Goal: Task Accomplishment & Management: Complete application form

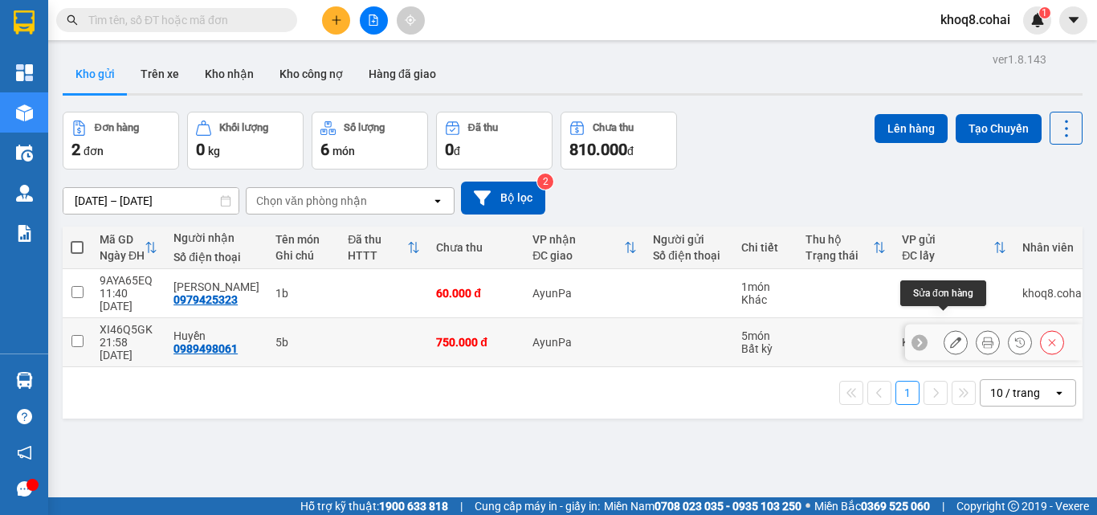
click at [950, 336] on icon at bounding box center [955, 341] width 11 height 11
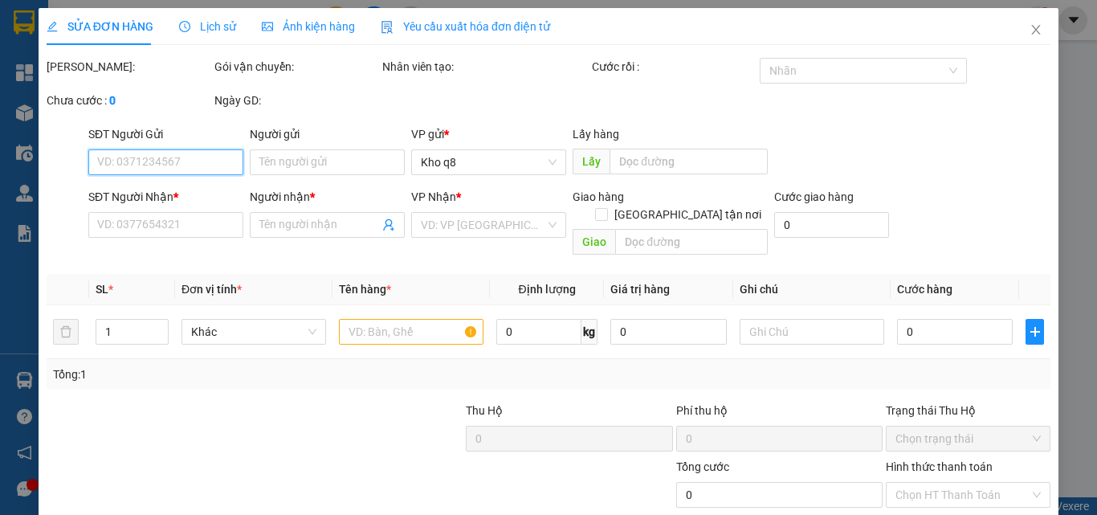
type input "0989498061"
type input "Huyền"
type input "750.000"
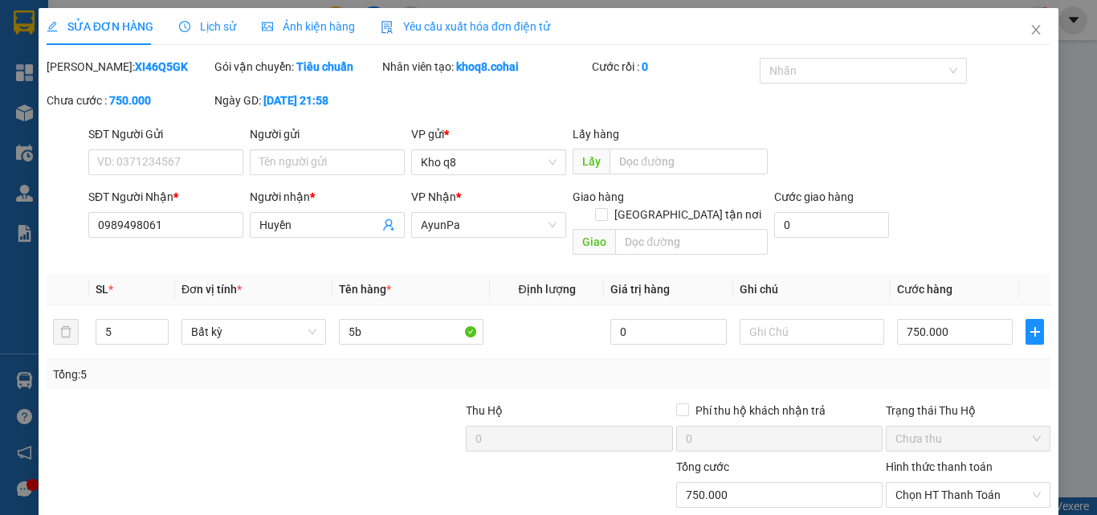
scroll to position [83, 0]
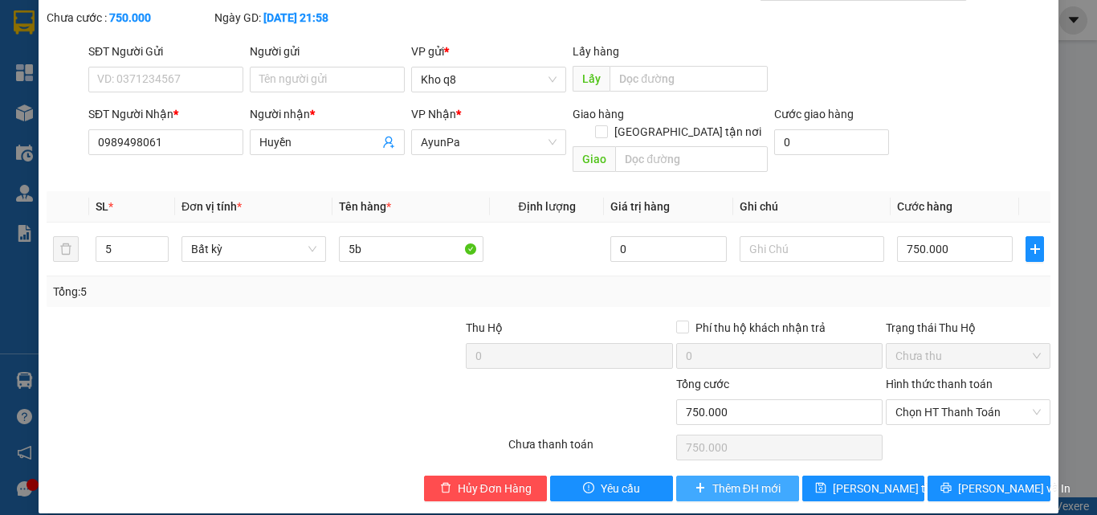
click at [756, 479] on span "Thêm ĐH mới" at bounding box center [746, 488] width 68 height 18
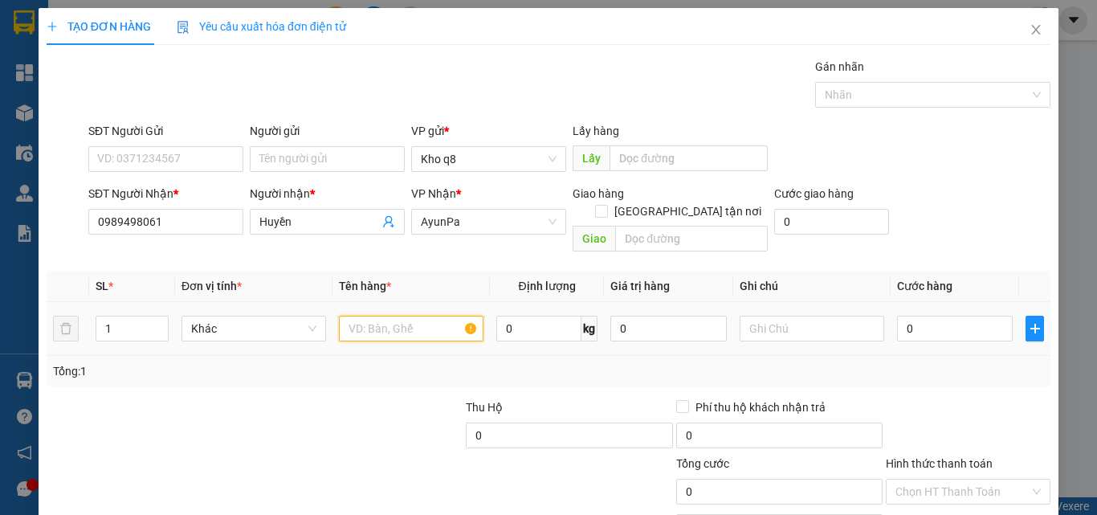
click at [419, 316] on input "text" at bounding box center [411, 329] width 145 height 26
paste input "ục"
type input "1 cục"
click at [936, 316] on input "0" at bounding box center [955, 329] width 116 height 26
type input "7"
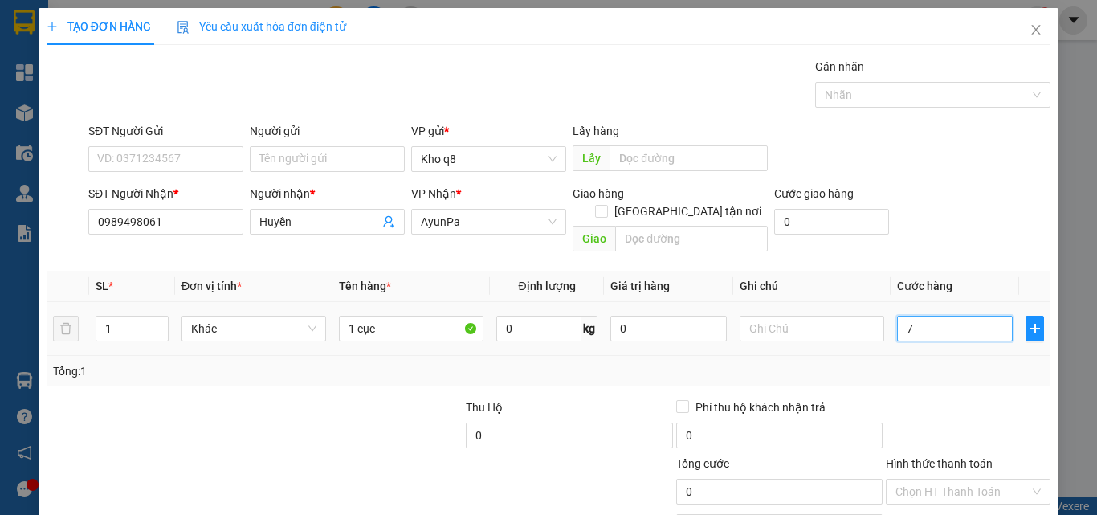
type input "7"
type input "70"
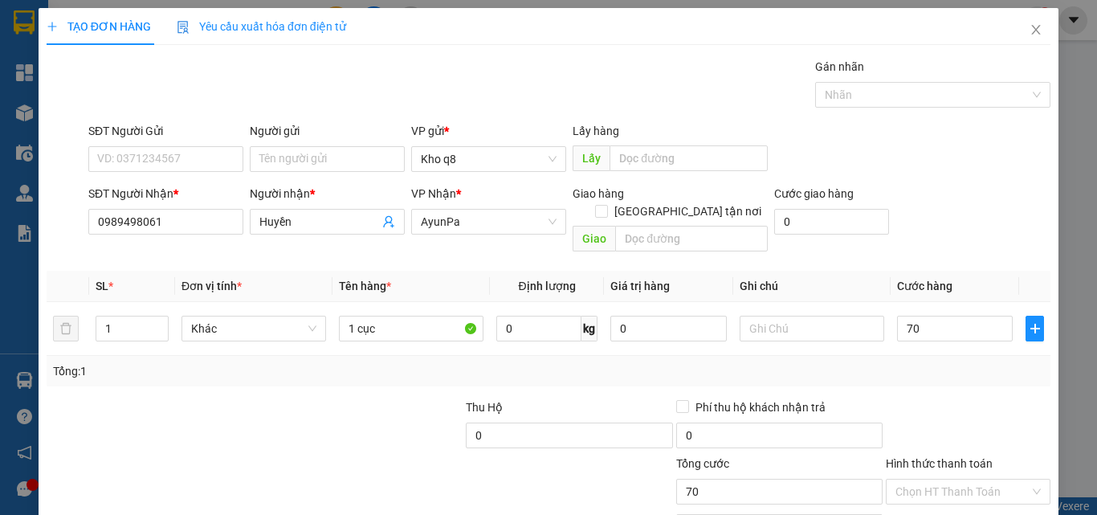
type input "70.000"
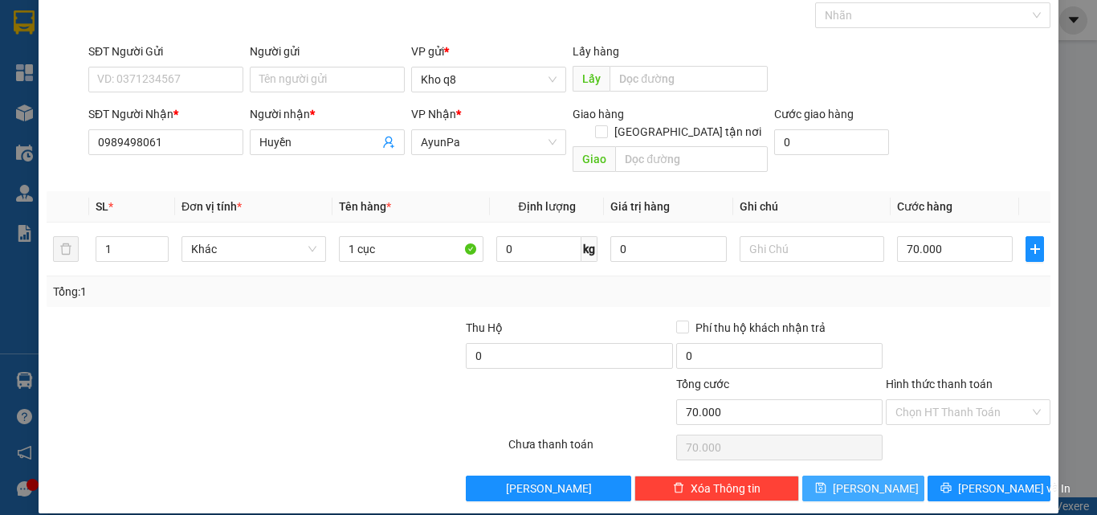
click at [864, 479] on span "[PERSON_NAME]" at bounding box center [876, 488] width 86 height 18
type input "0"
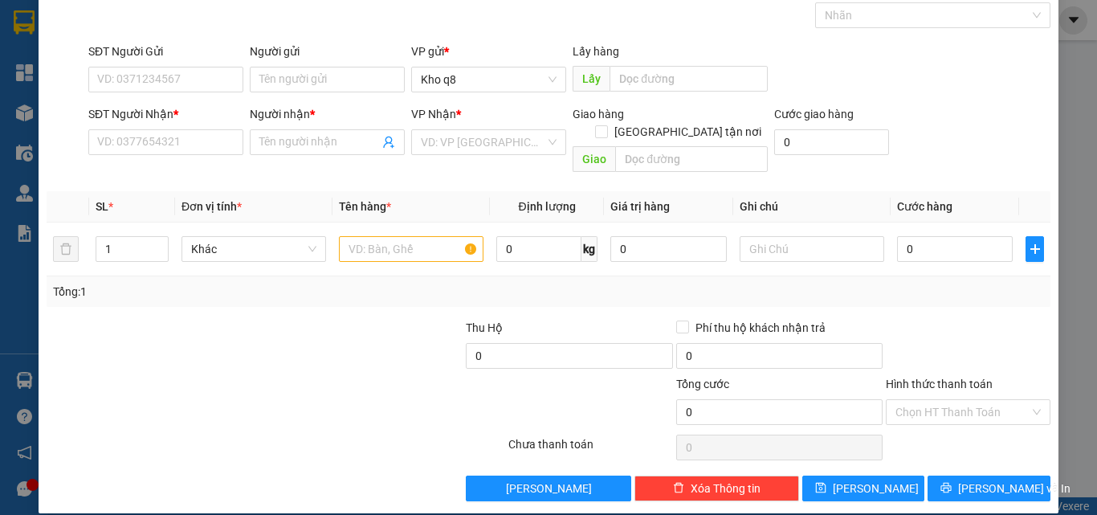
scroll to position [0, 0]
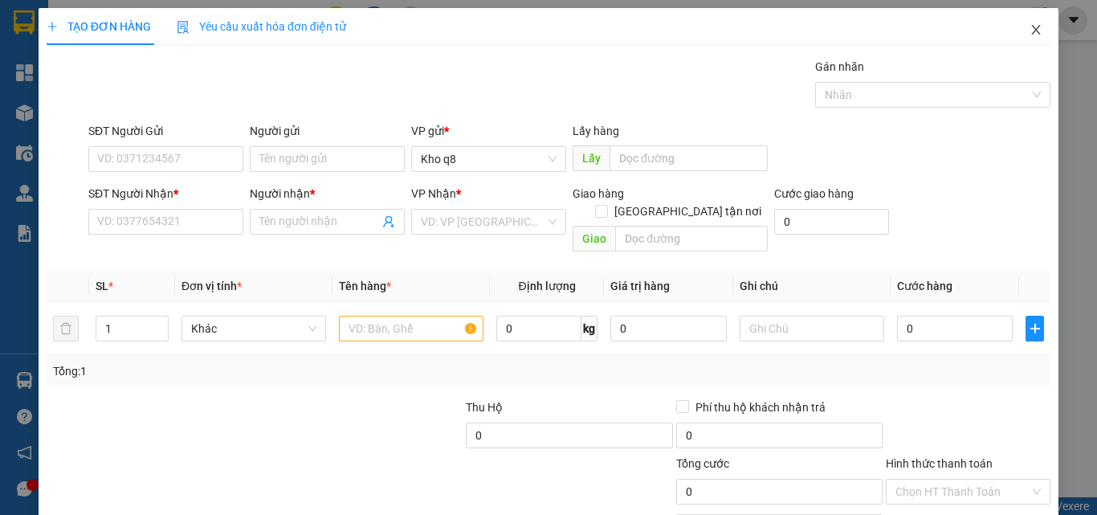
click at [1029, 26] on icon "close" at bounding box center [1035, 29] width 13 height 13
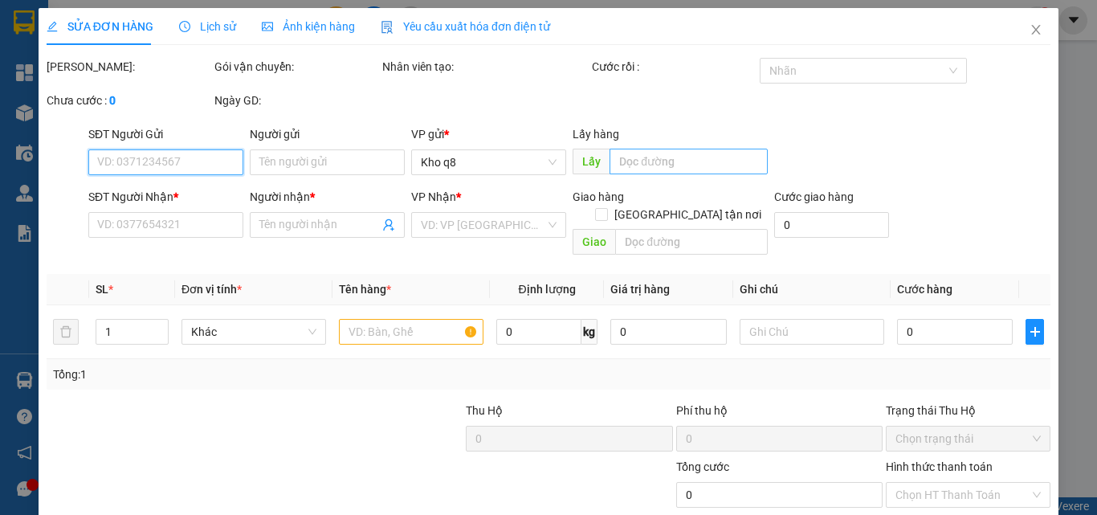
type input "0989498061"
type input "Huyền"
type input "750.000"
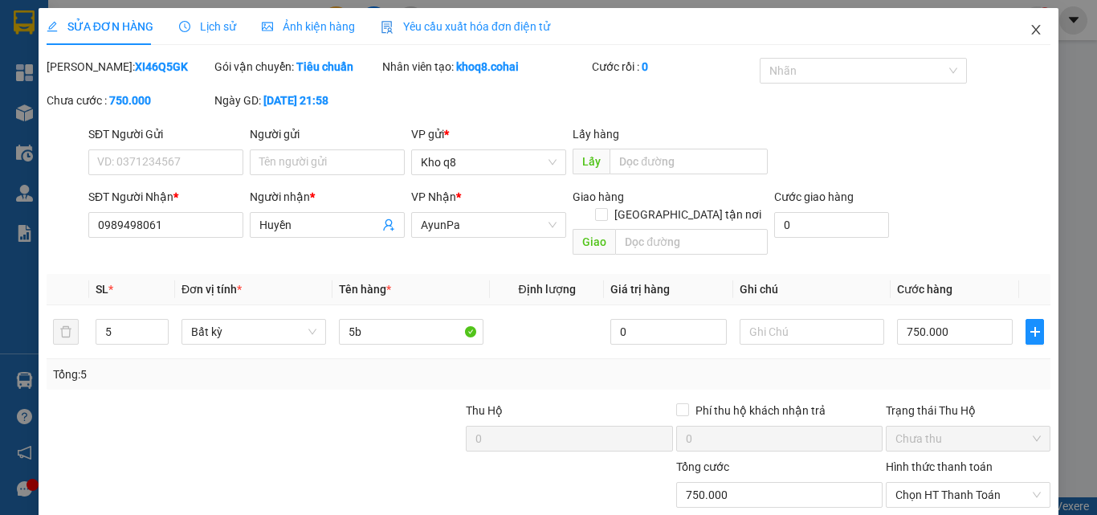
click at [1031, 30] on span "Close" at bounding box center [1035, 30] width 45 height 45
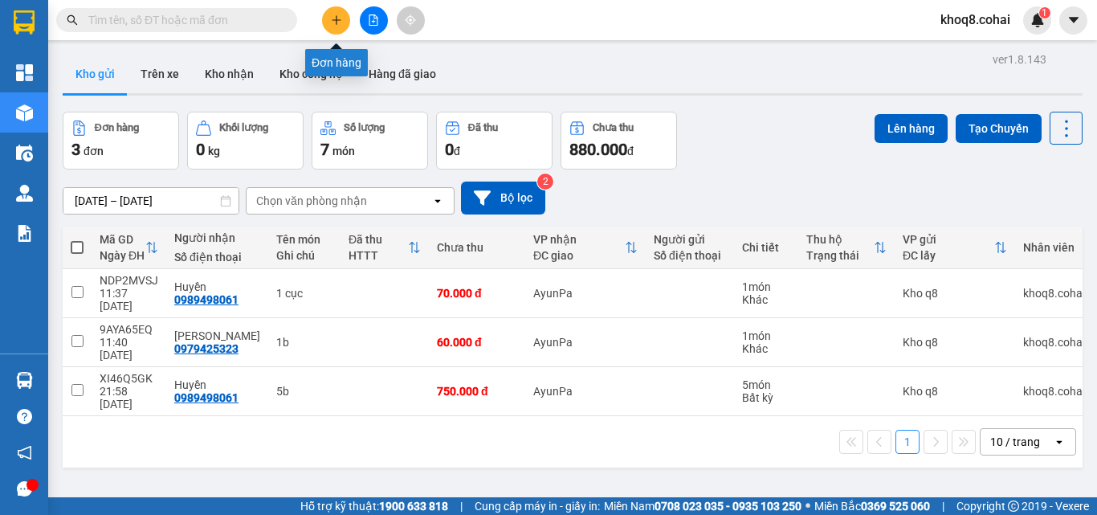
click at [340, 13] on button at bounding box center [336, 20] width 28 height 28
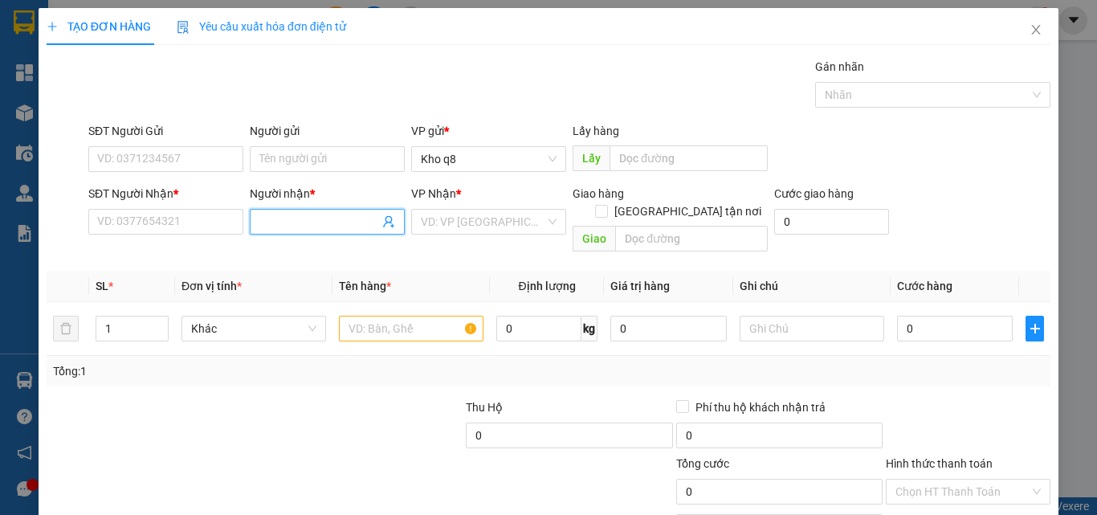
click at [299, 220] on input "Người nhận *" at bounding box center [319, 222] width 120 height 18
paste input "àng"
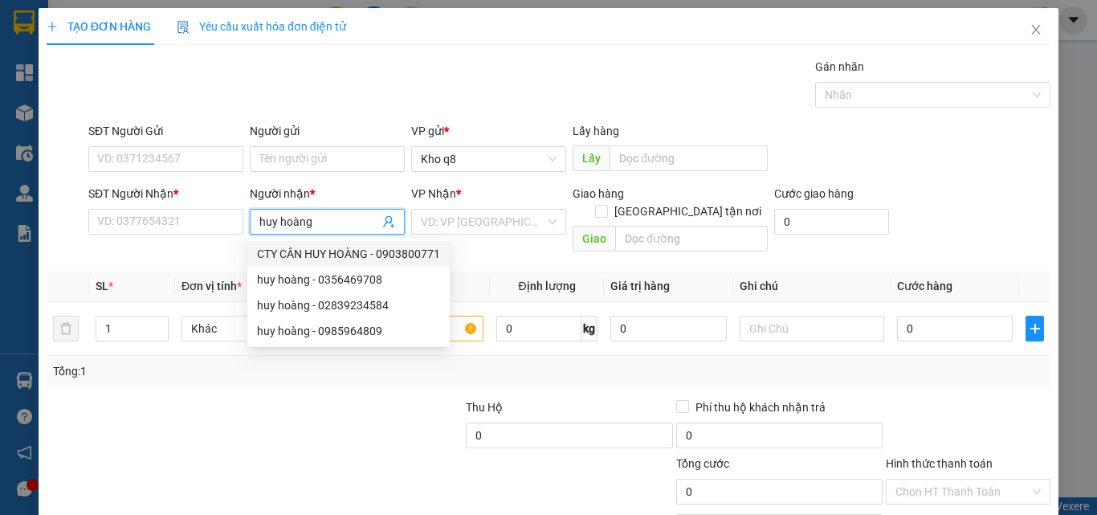
click at [254, 223] on span "huy hoàng" at bounding box center [327, 222] width 155 height 26
paste input "ê"
paste input "ển"
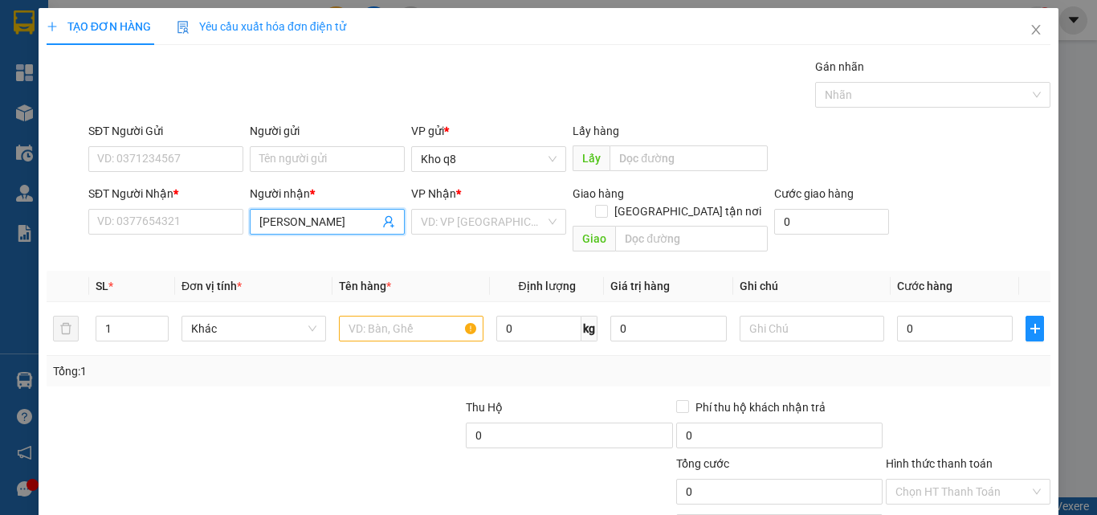
click at [360, 225] on input "[PERSON_NAME]" at bounding box center [319, 222] width 120 height 18
click at [298, 227] on input "[PERSON_NAME]" at bounding box center [319, 222] width 120 height 18
type input "huy hoàng"
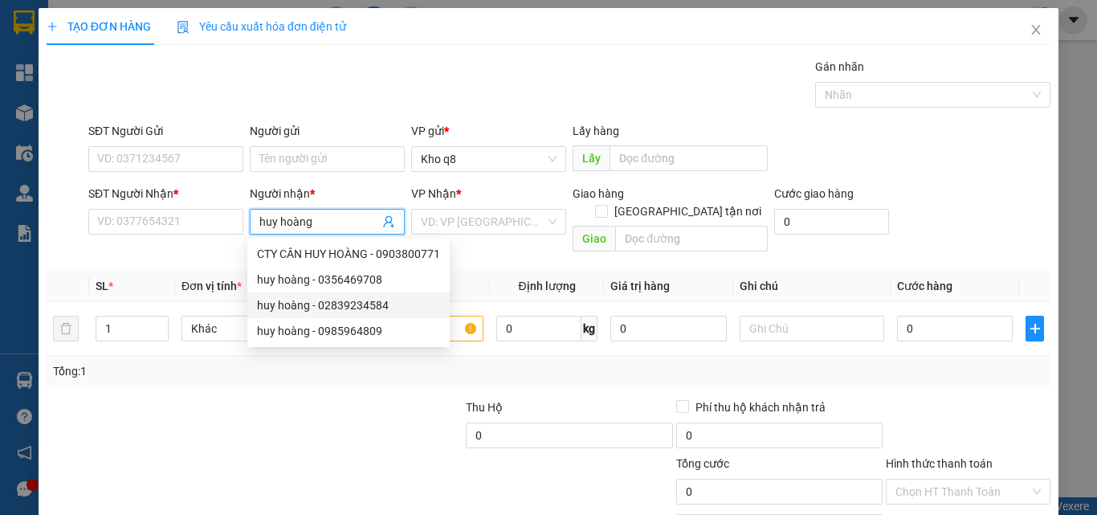
click at [359, 304] on div "huy hoàng - 02839234584" at bounding box center [348, 305] width 183 height 18
type input "02839234584"
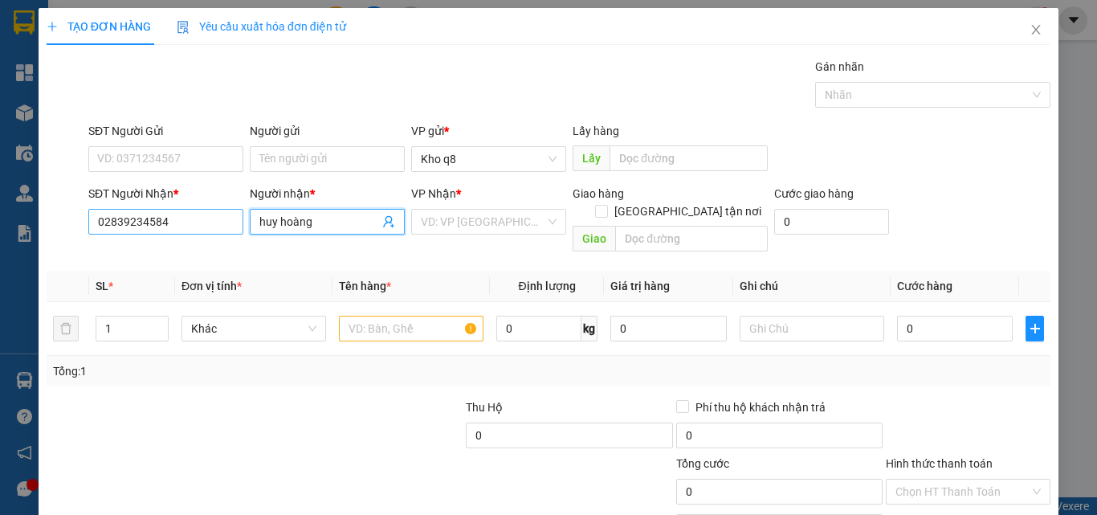
type input "huy hoàng"
click at [185, 224] on input "02839234584" at bounding box center [165, 222] width 155 height 26
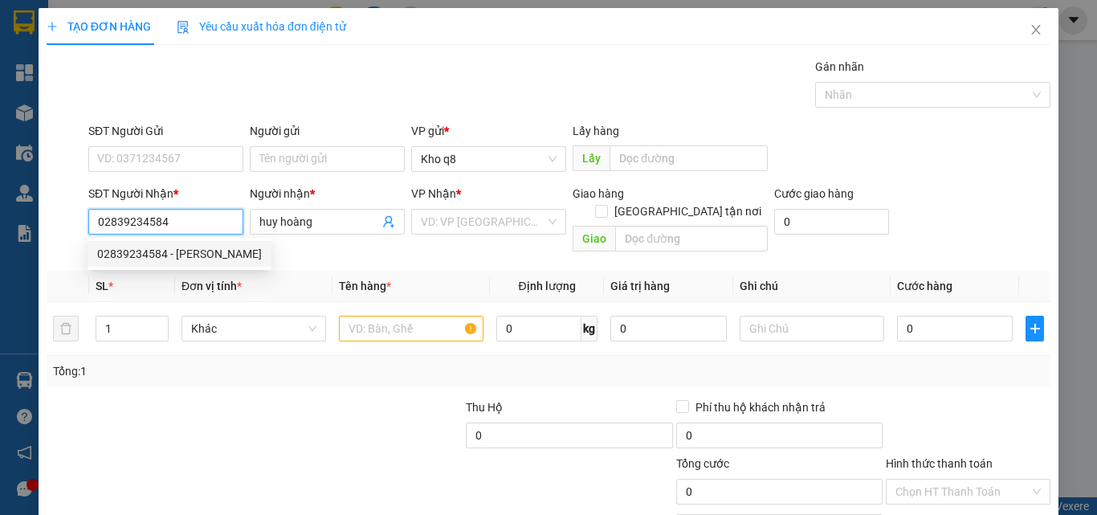
click at [135, 249] on div "02839234584 - [PERSON_NAME]" at bounding box center [179, 254] width 165 height 18
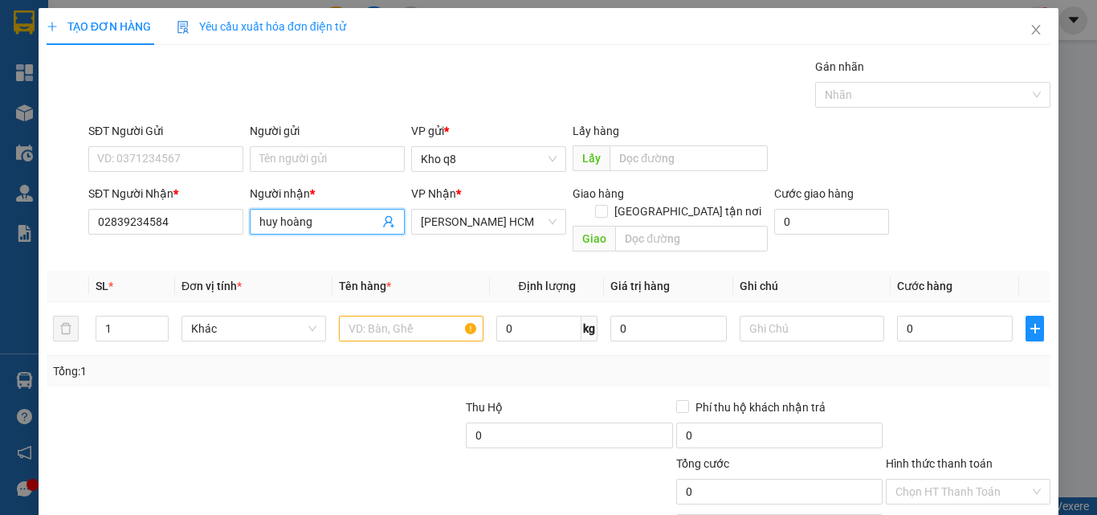
click at [328, 222] on input "huy hoàng" at bounding box center [319, 222] width 120 height 18
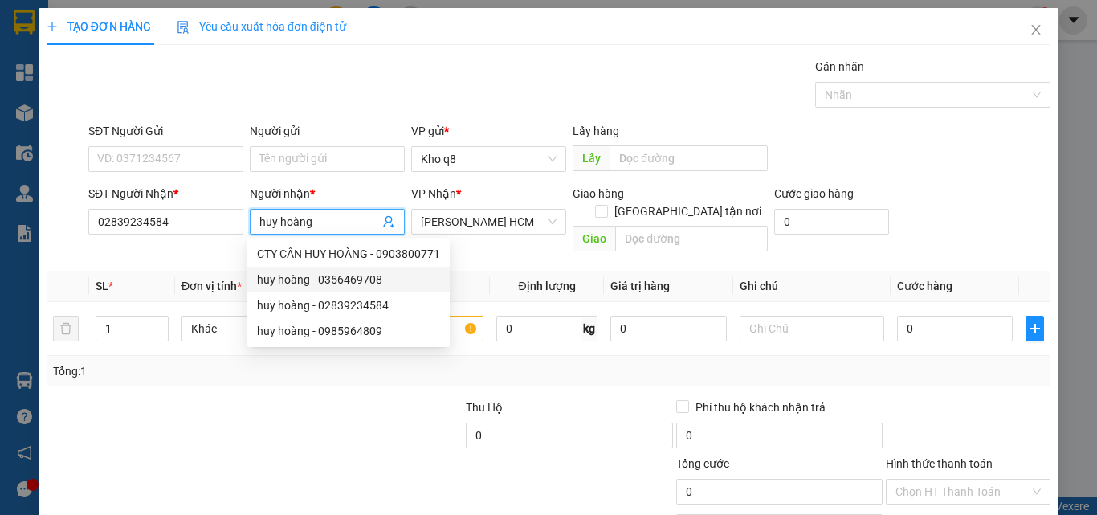
click at [347, 279] on div "huy hoàng - 0356469708" at bounding box center [348, 280] width 183 height 18
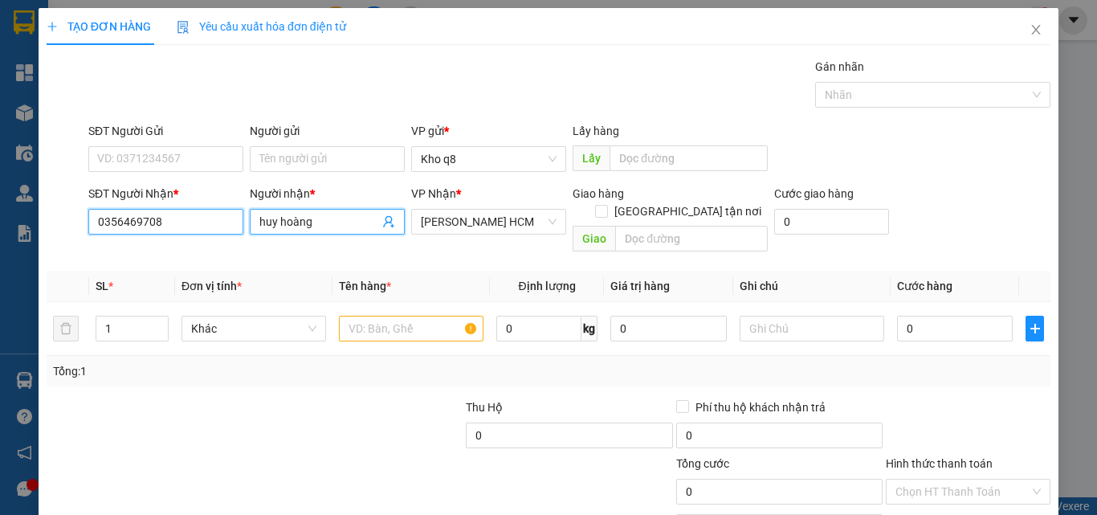
click at [180, 222] on input "0356469708" at bounding box center [165, 222] width 155 height 26
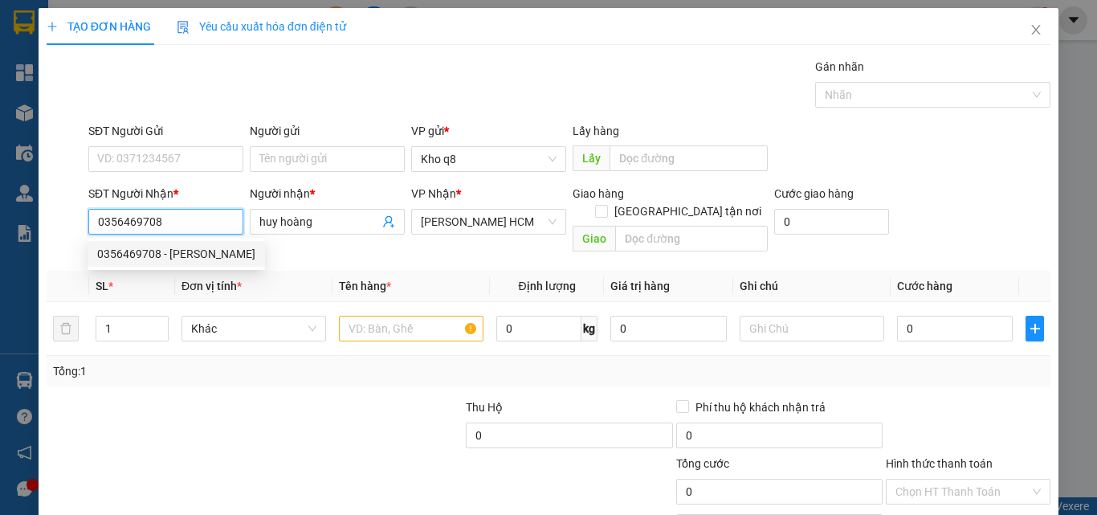
click at [150, 247] on div "0356469708 - [PERSON_NAME]" at bounding box center [176, 254] width 158 height 18
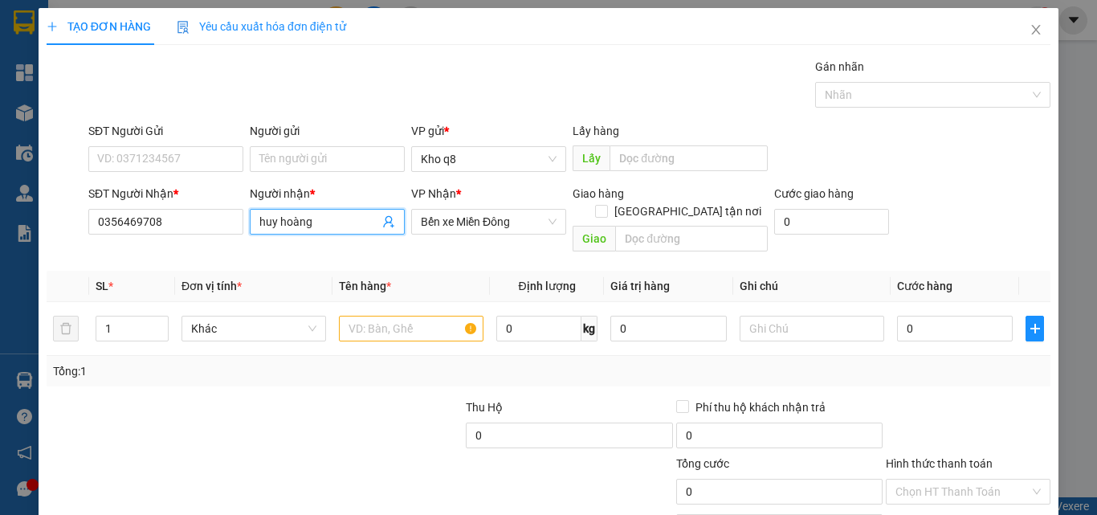
click at [324, 222] on input "huy hoàng" at bounding box center [319, 222] width 120 height 18
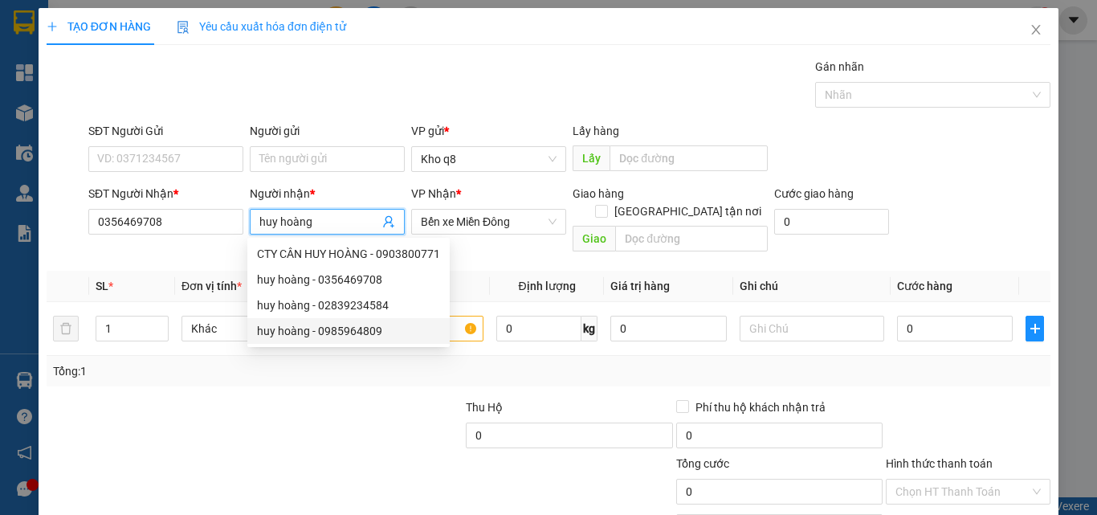
click at [357, 329] on div "huy hoàng - 0985964809" at bounding box center [348, 331] width 183 height 18
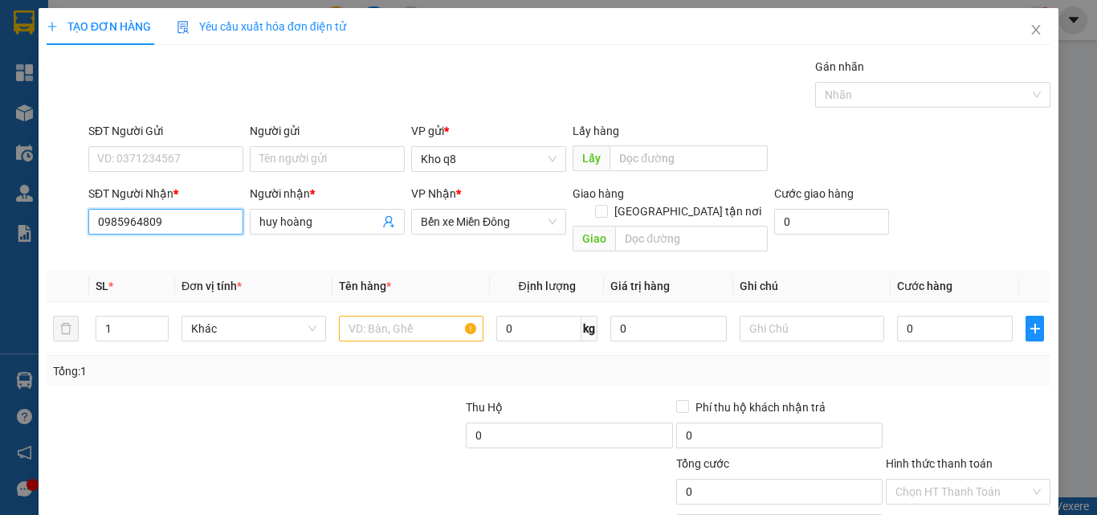
click at [182, 220] on input "0985964809" at bounding box center [165, 222] width 155 height 26
click at [128, 248] on div "0985964809 - [PERSON_NAME]" at bounding box center [176, 254] width 158 height 18
click at [195, 222] on input "0985964809" at bounding box center [165, 222] width 155 height 26
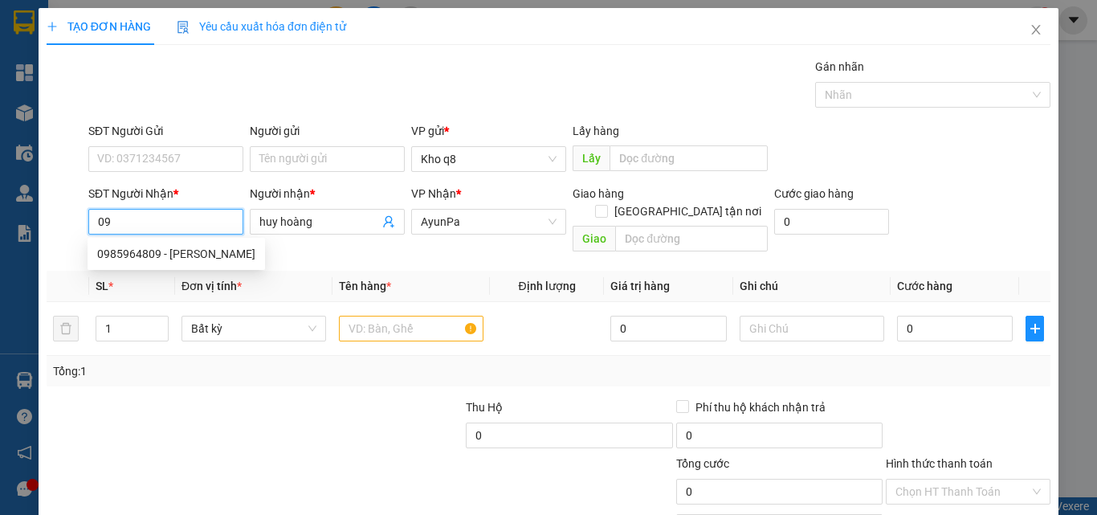
type input "0"
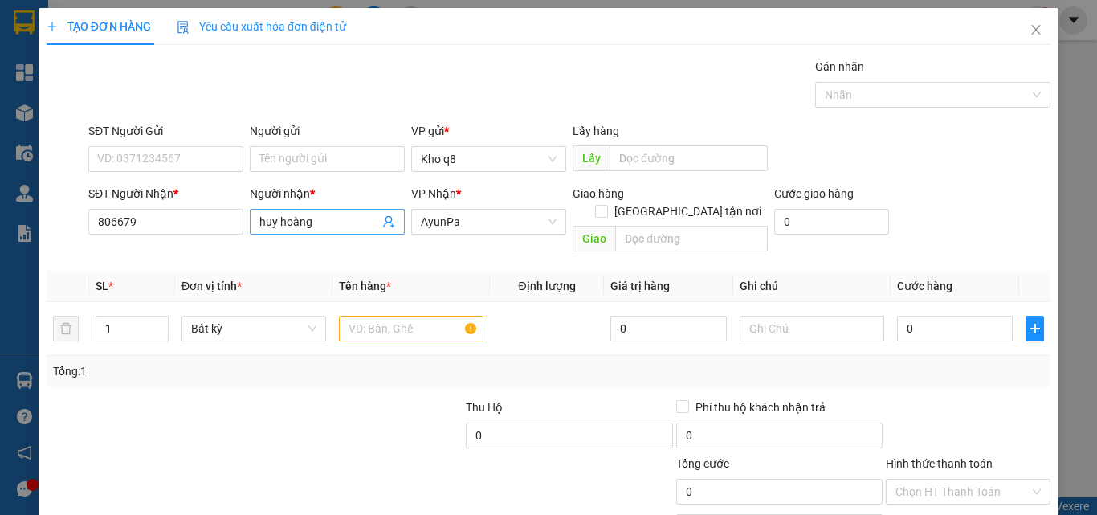
click at [323, 221] on input "huy hoàng" at bounding box center [319, 222] width 120 height 18
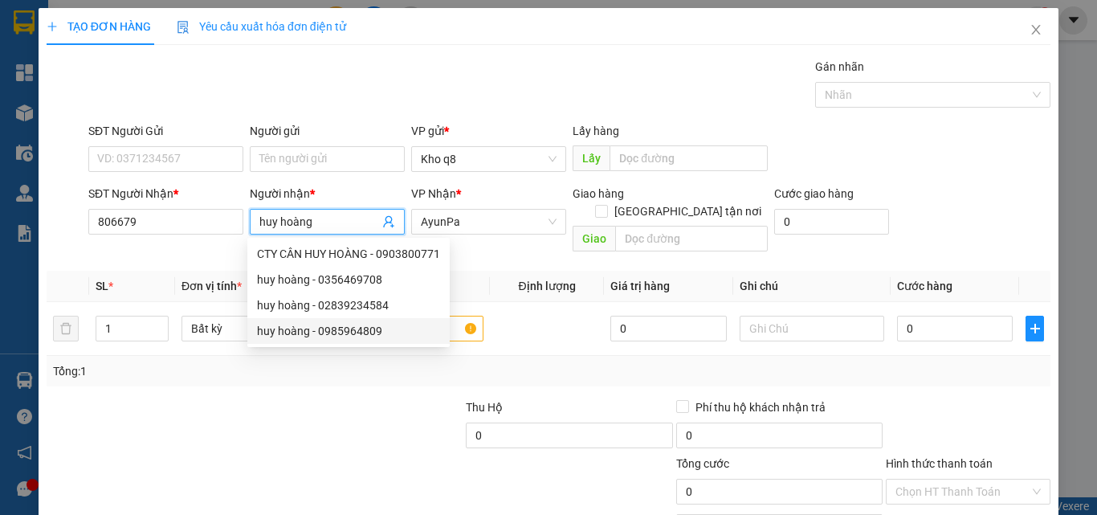
click at [366, 328] on div "huy hoàng - 0985964809" at bounding box center [348, 331] width 183 height 18
type input "0985964809"
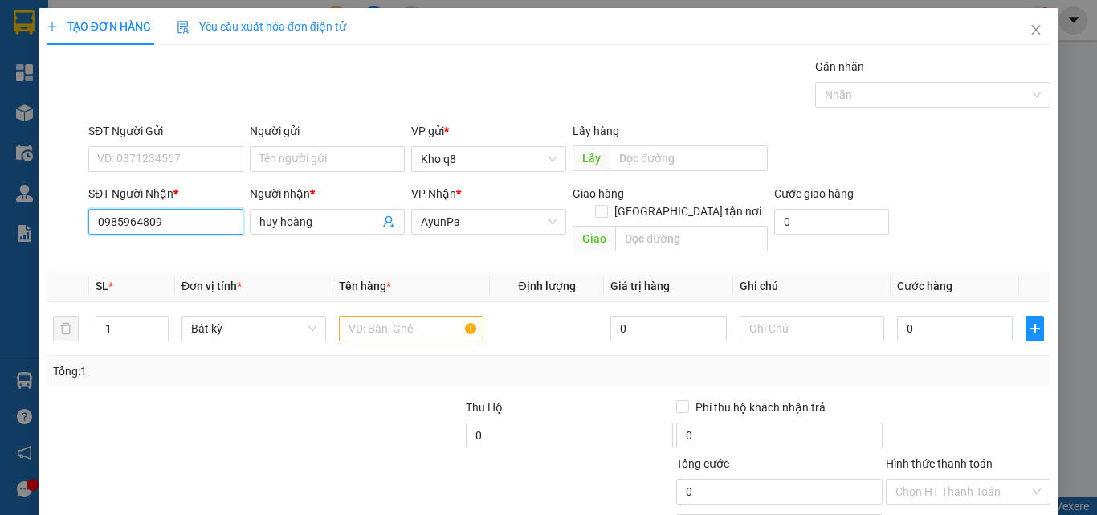
click at [189, 218] on input "0985964809" at bounding box center [165, 222] width 155 height 26
click at [176, 222] on input "0985964809" at bounding box center [165, 222] width 155 height 26
click at [177, 221] on input "0985964809" at bounding box center [165, 222] width 155 height 26
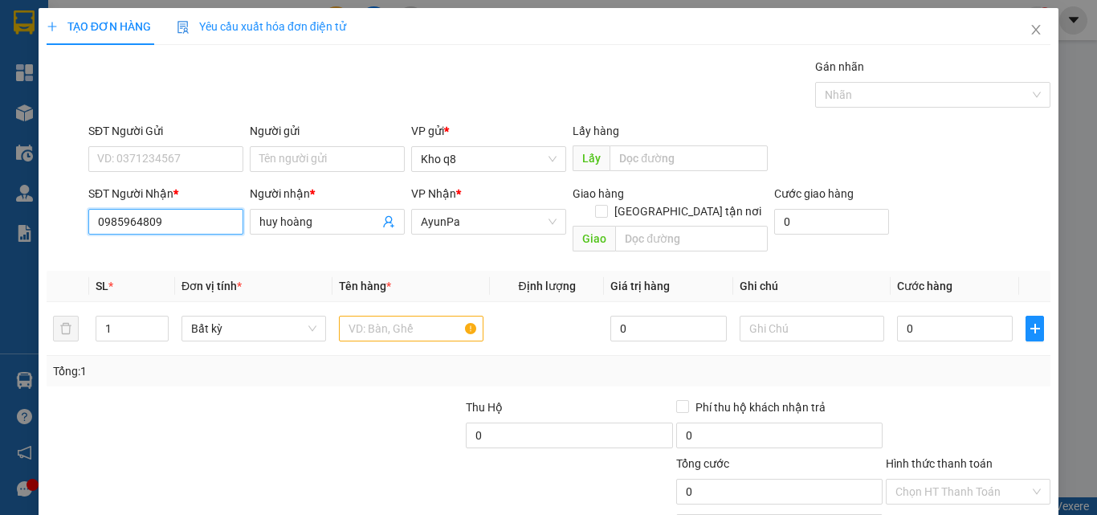
click at [177, 221] on input "0985964809" at bounding box center [165, 222] width 155 height 26
click at [259, 214] on input "huy hoàng" at bounding box center [319, 222] width 120 height 18
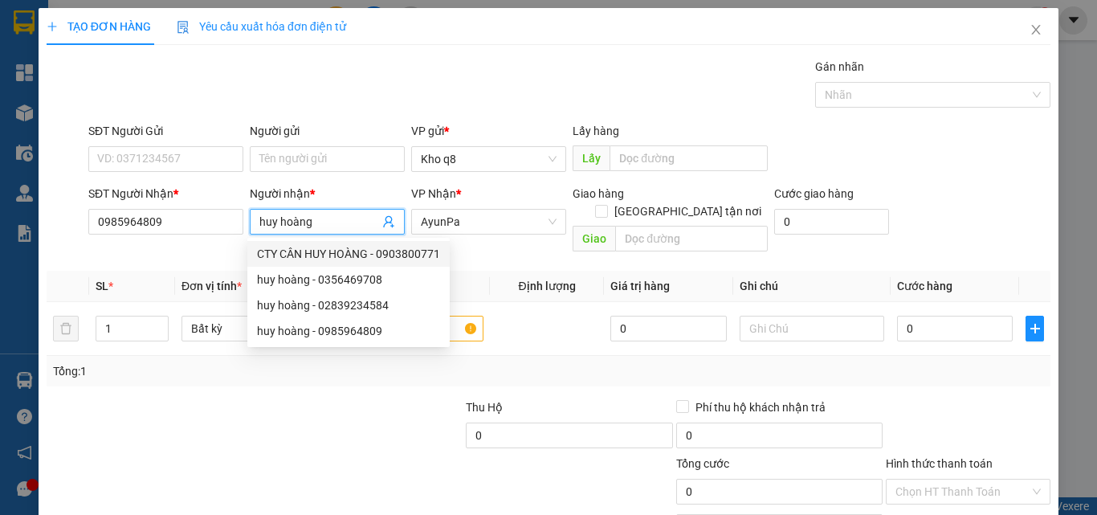
click at [347, 215] on input "huy hoàng" at bounding box center [319, 222] width 120 height 18
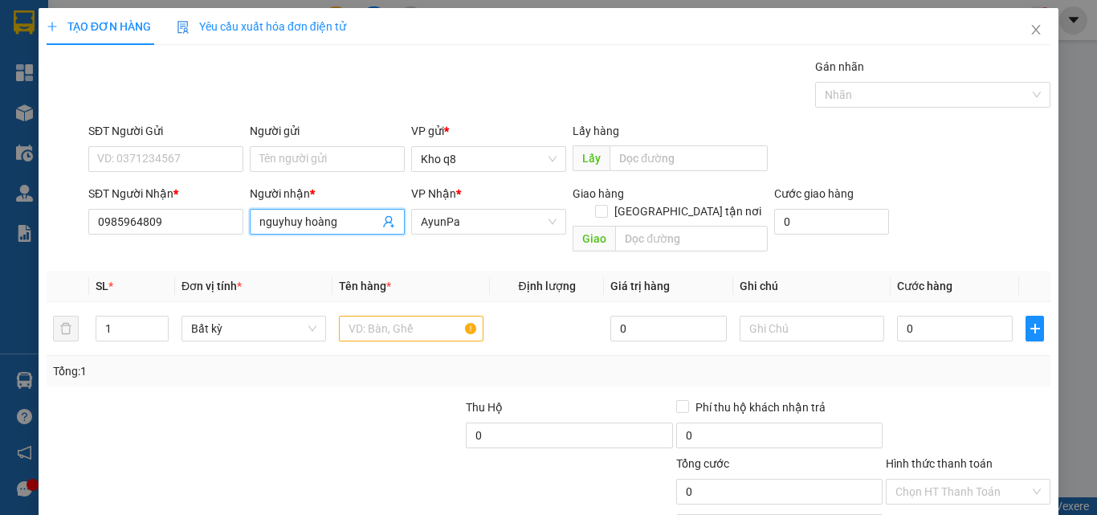
paste input "ê"
paste input "ễn"
click at [357, 223] on input "[PERSON_NAME]" at bounding box center [319, 222] width 120 height 18
type input "[PERSON_NAME]"
click at [170, 225] on input "0985964809" at bounding box center [165, 222] width 155 height 26
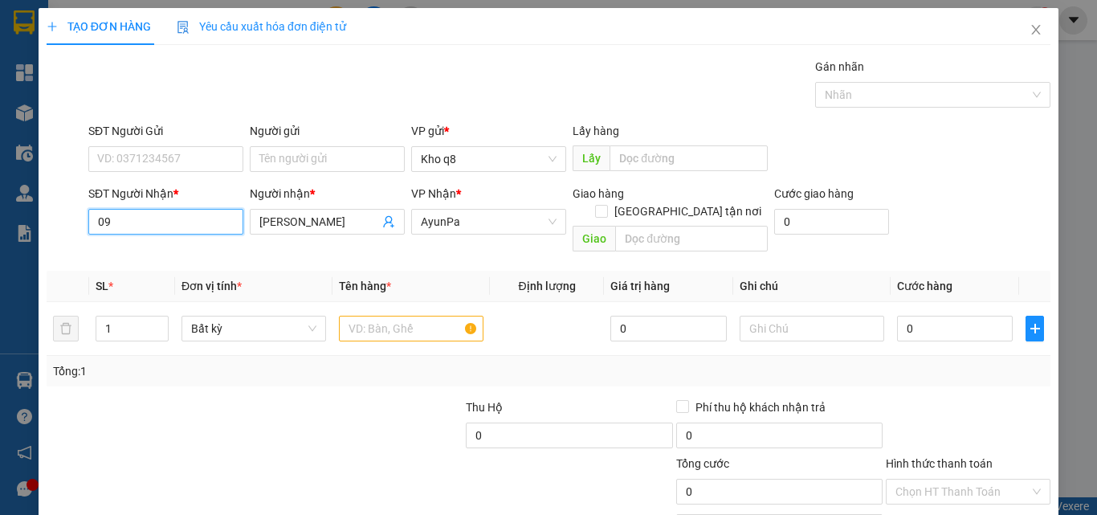
type input "0"
click at [96, 216] on input "806679" at bounding box center [165, 222] width 155 height 26
type input "0367806679"
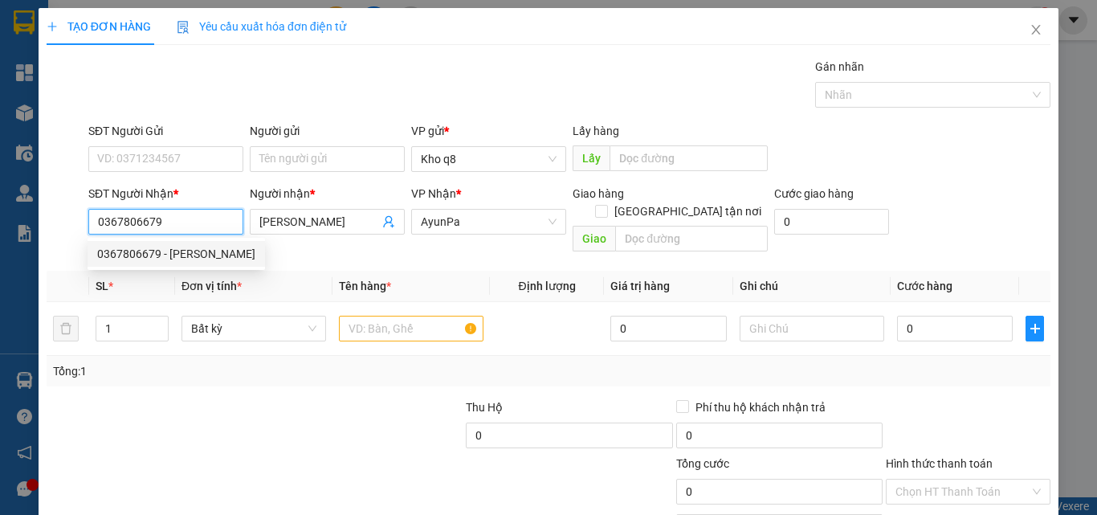
click at [197, 221] on input "0367806679" at bounding box center [165, 222] width 155 height 26
click at [198, 217] on input "0367806679" at bounding box center [165, 222] width 155 height 26
click at [147, 251] on div "0367806679 - [PERSON_NAME]" at bounding box center [176, 254] width 158 height 18
type input "Hoàng"
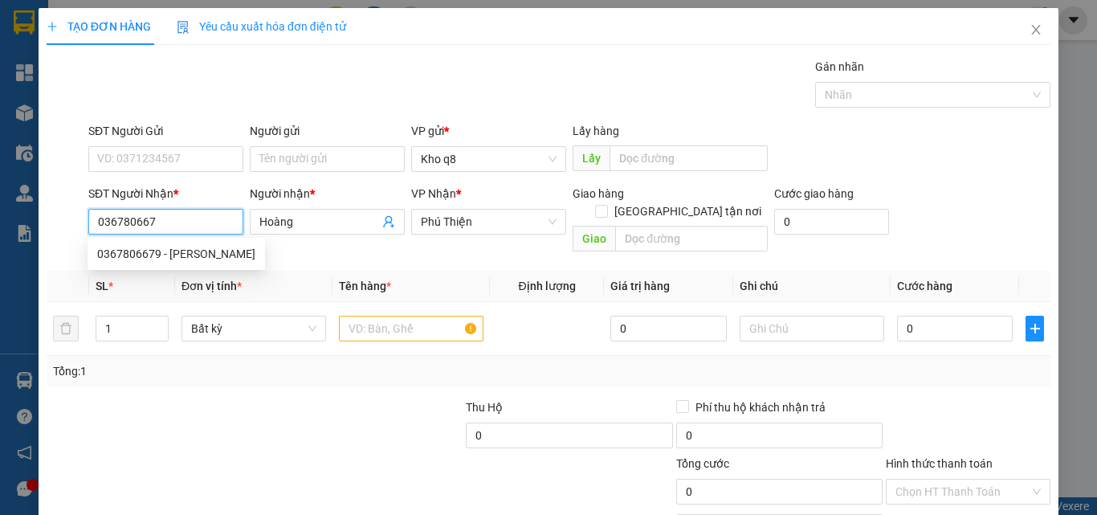
type input "0367806679"
click at [141, 257] on div "0367806679 - [PERSON_NAME]" at bounding box center [176, 254] width 158 height 18
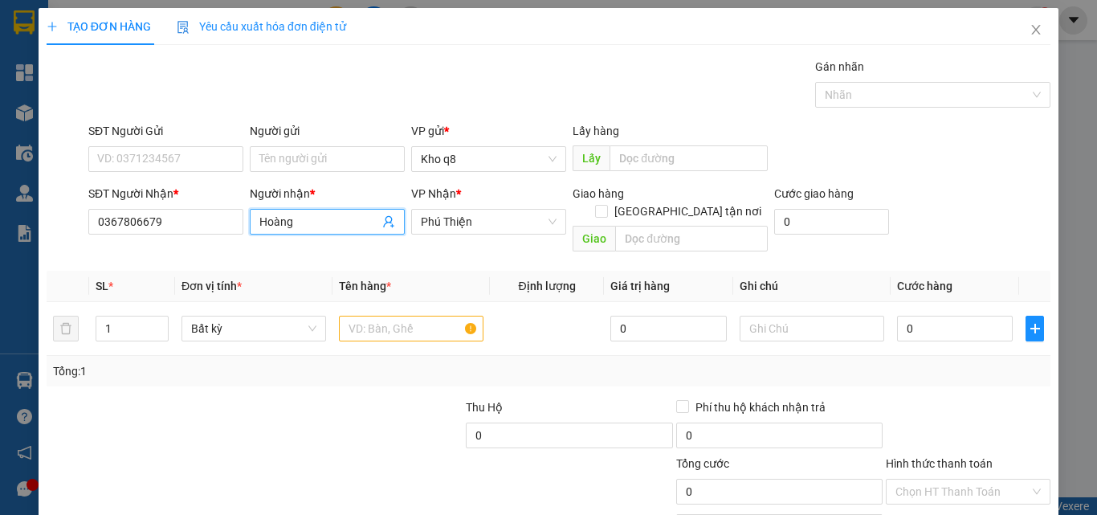
click at [308, 217] on input "Hoàng" at bounding box center [319, 222] width 120 height 18
click at [259, 218] on input "Hoàng" at bounding box center [319, 222] width 120 height 18
paste input "ê"
paste input "ễn"
paste input "àng"
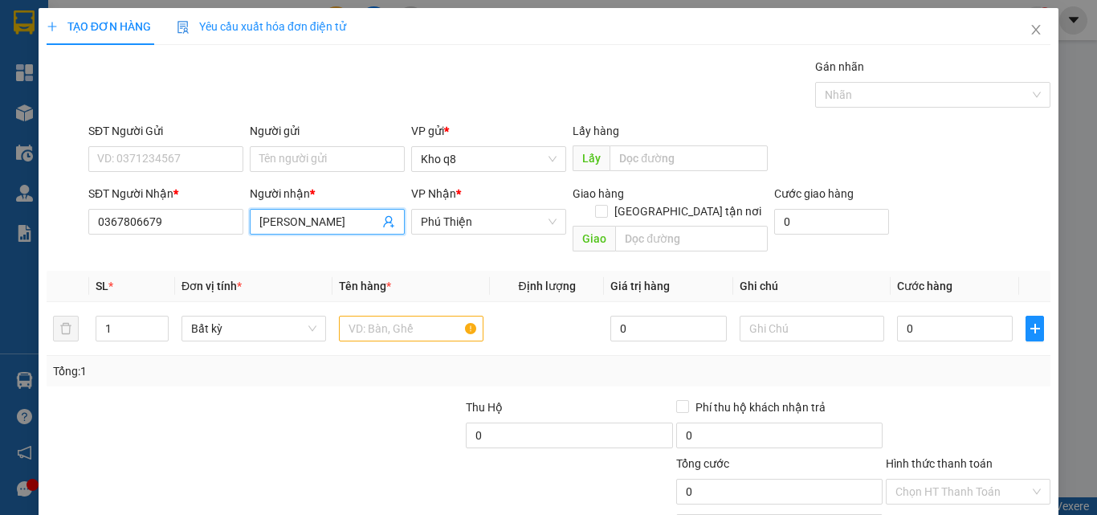
type input "[PERSON_NAME]"
click at [493, 215] on span "Phú Thiện" at bounding box center [489, 222] width 136 height 24
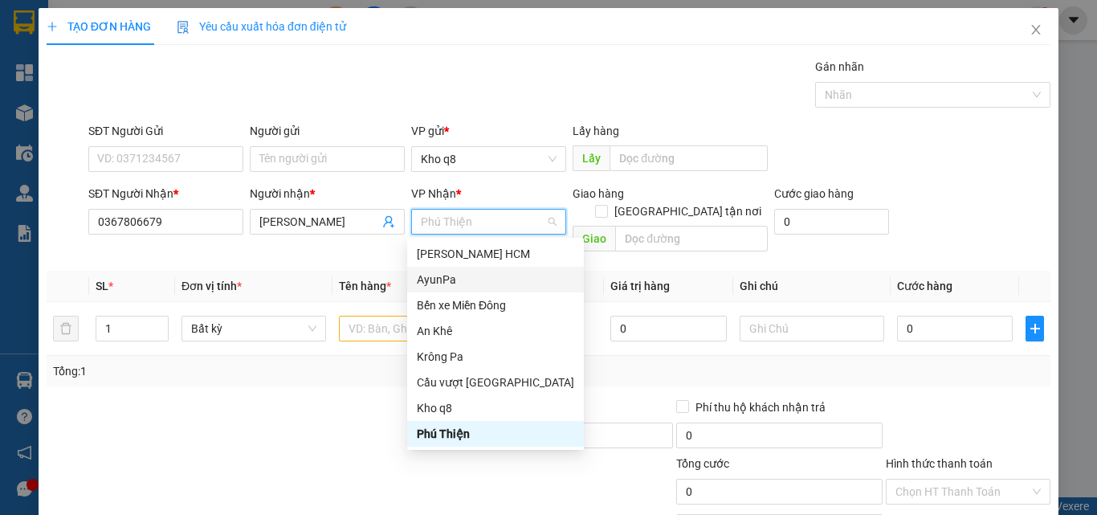
click at [434, 274] on div "AyunPa" at bounding box center [495, 280] width 157 height 18
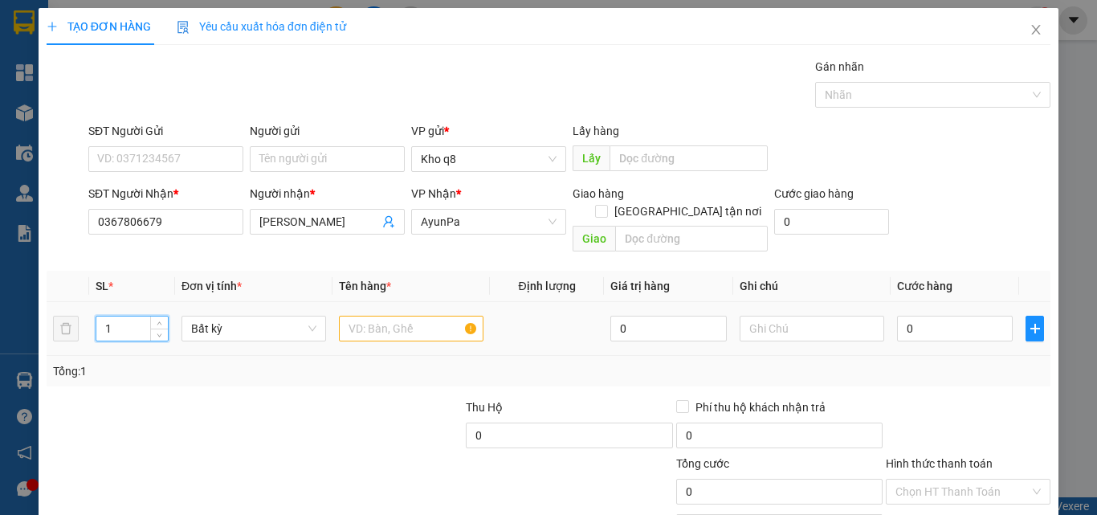
click at [118, 316] on input "1" at bounding box center [131, 328] width 71 height 24
type input "2"
click at [377, 316] on input "text" at bounding box center [411, 329] width 145 height 26
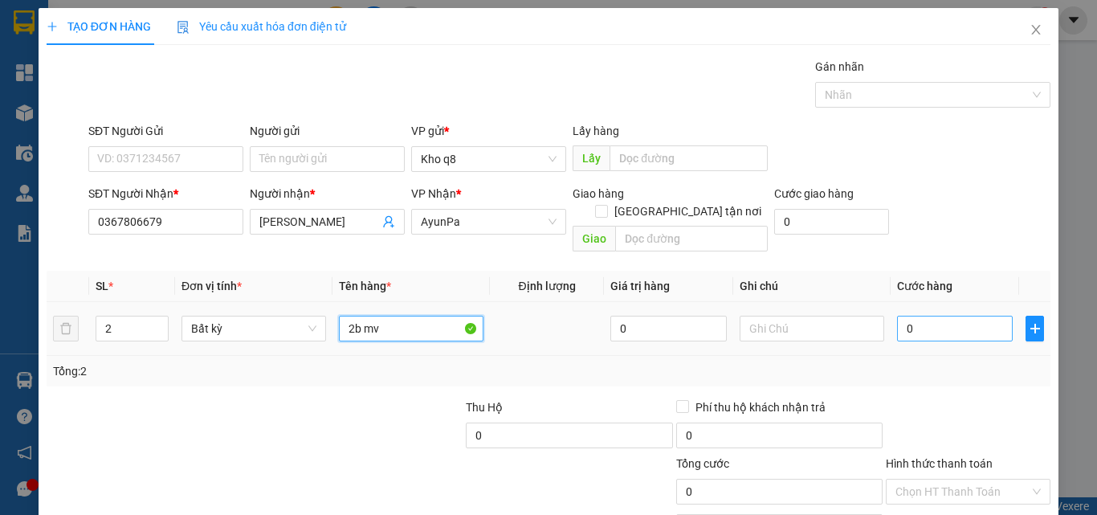
type input "2b mv"
click at [934, 318] on input "0" at bounding box center [955, 329] width 116 height 26
type input "1"
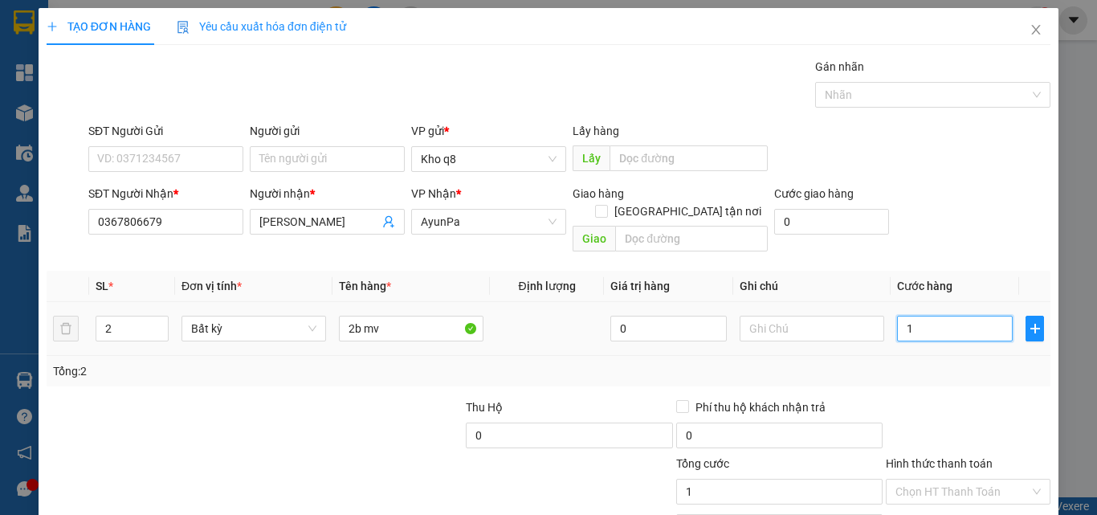
type input "14"
type input "140"
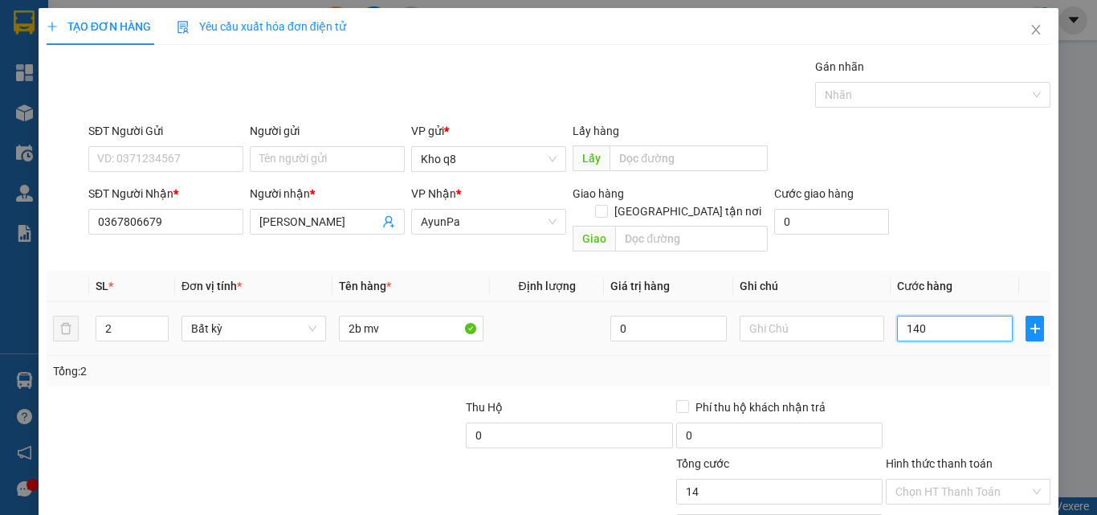
type input "140"
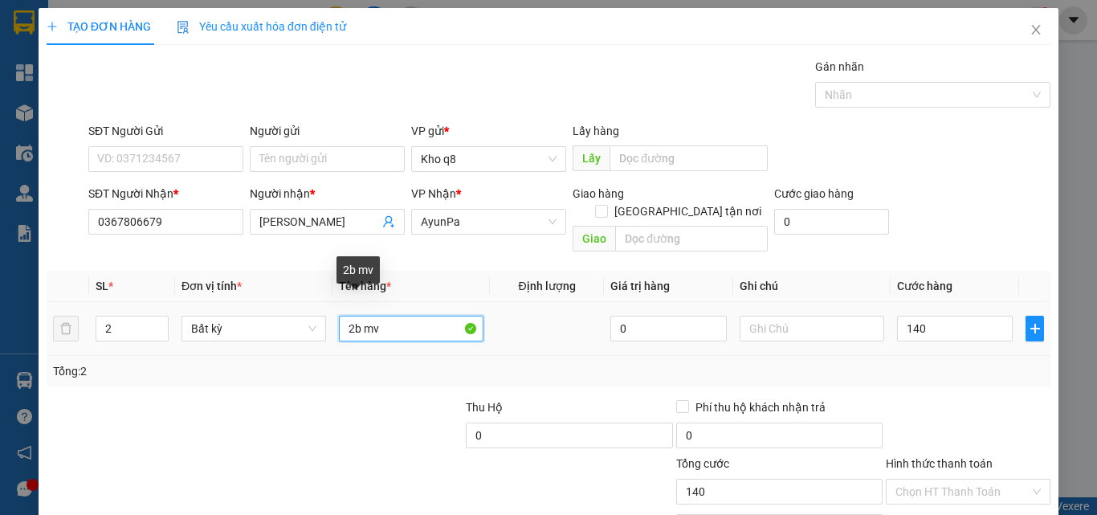
click at [415, 316] on input "2b mv" at bounding box center [411, 329] width 145 height 26
type input "140.000"
type input "2b mc"
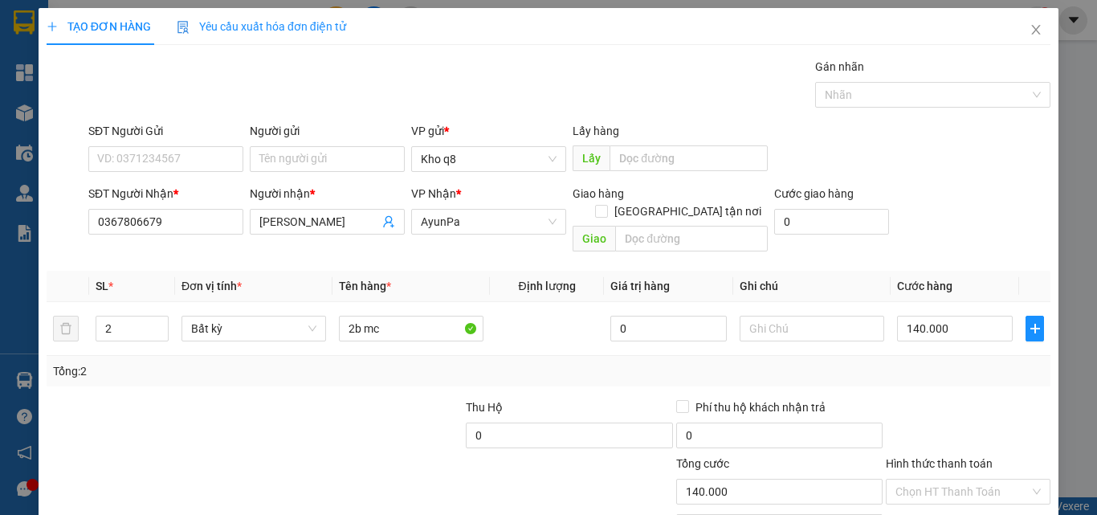
scroll to position [79, 0]
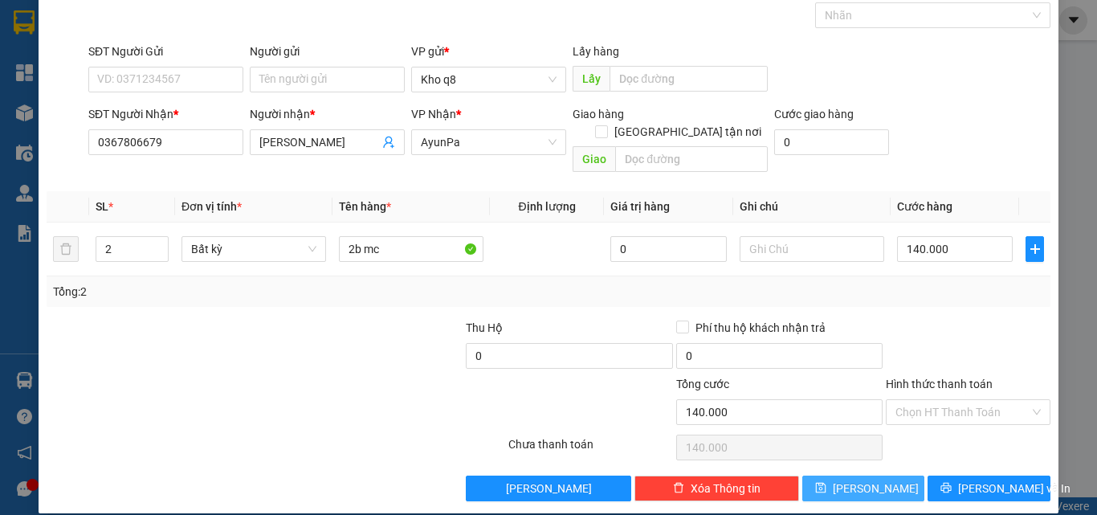
click at [854, 479] on span "[PERSON_NAME]" at bounding box center [876, 488] width 86 height 18
type input "1"
type input "0"
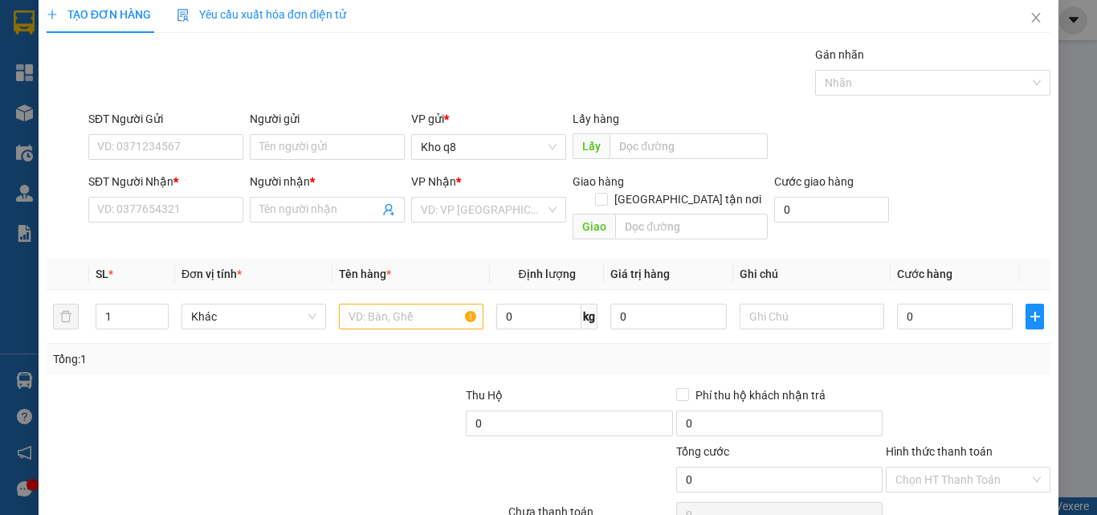
scroll to position [0, 0]
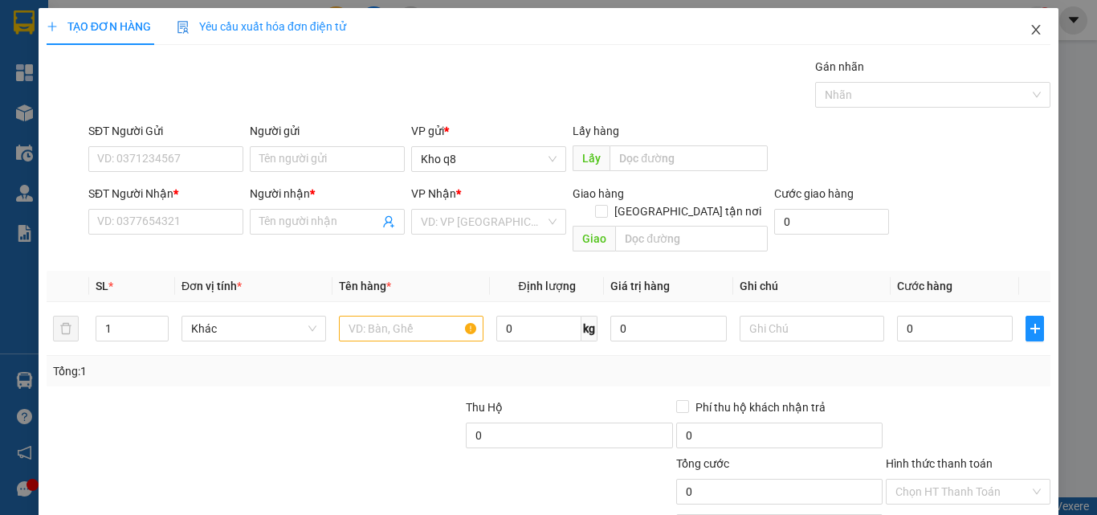
click at [1032, 31] on icon "close" at bounding box center [1036, 30] width 9 height 10
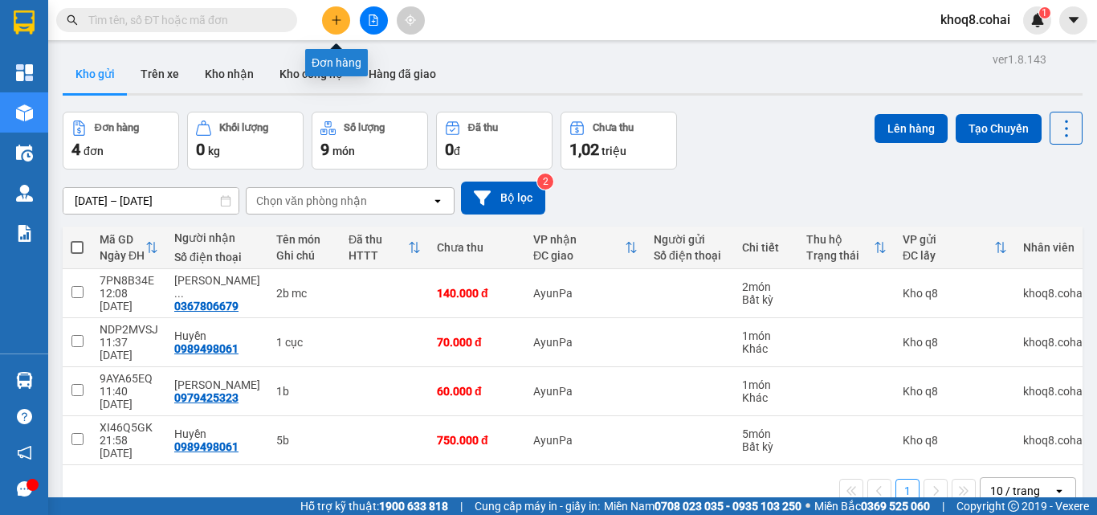
click at [338, 23] on icon "plus" at bounding box center [336, 19] width 11 height 11
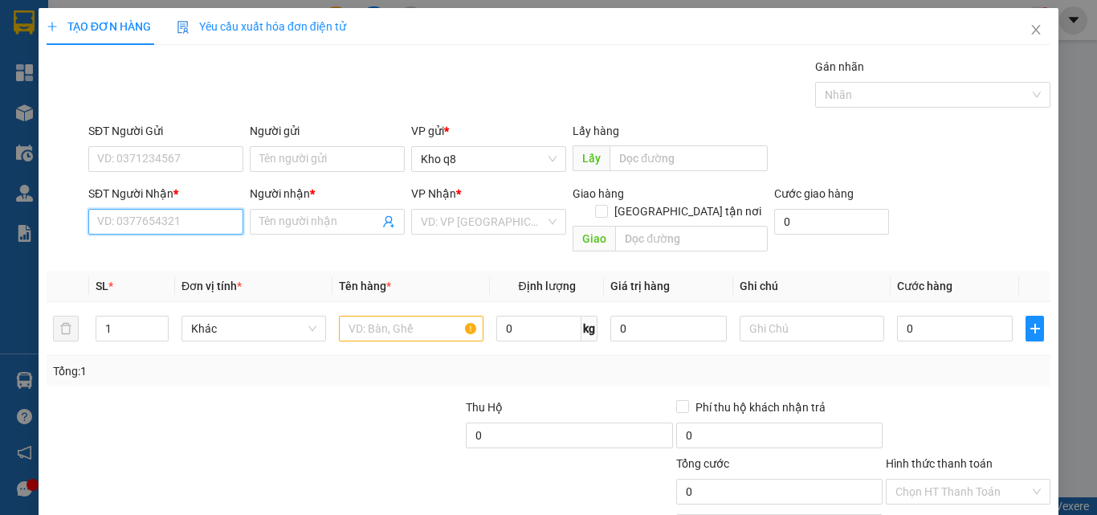
click at [194, 219] on input "SĐT Người Nhận *" at bounding box center [165, 222] width 155 height 26
type input "0986783301"
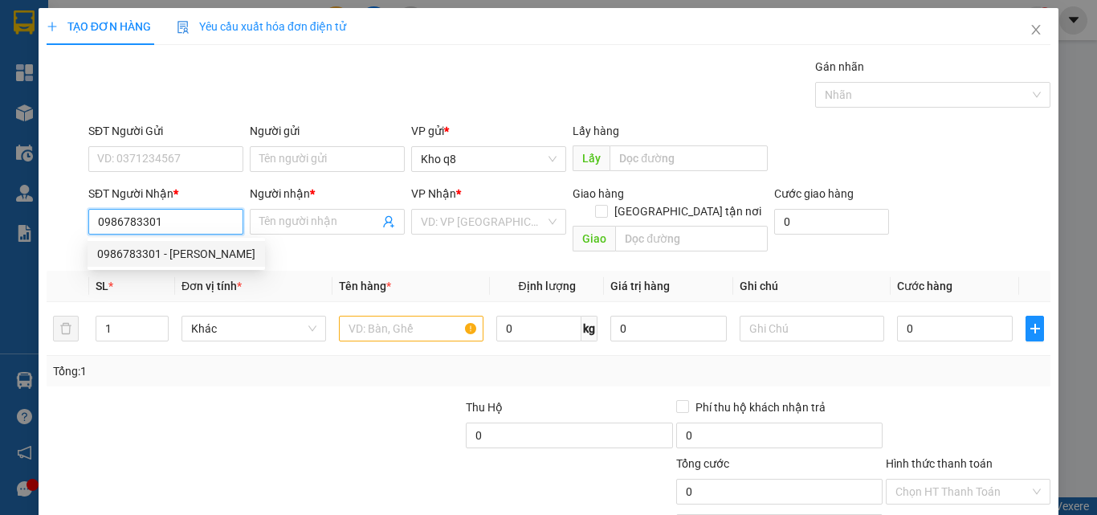
click at [132, 251] on div "0986783301 - [PERSON_NAME]" at bounding box center [176, 254] width 158 height 18
type input "Minh"
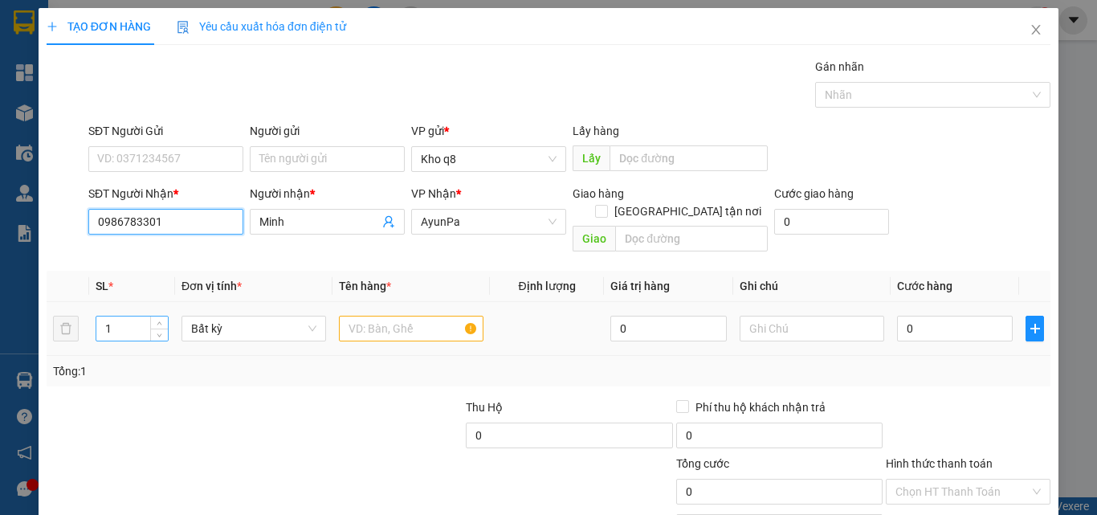
type input "0986783301"
click at [124, 316] on input "1" at bounding box center [131, 328] width 71 height 24
type input "3"
click at [363, 316] on input "text" at bounding box center [411, 329] width 145 height 26
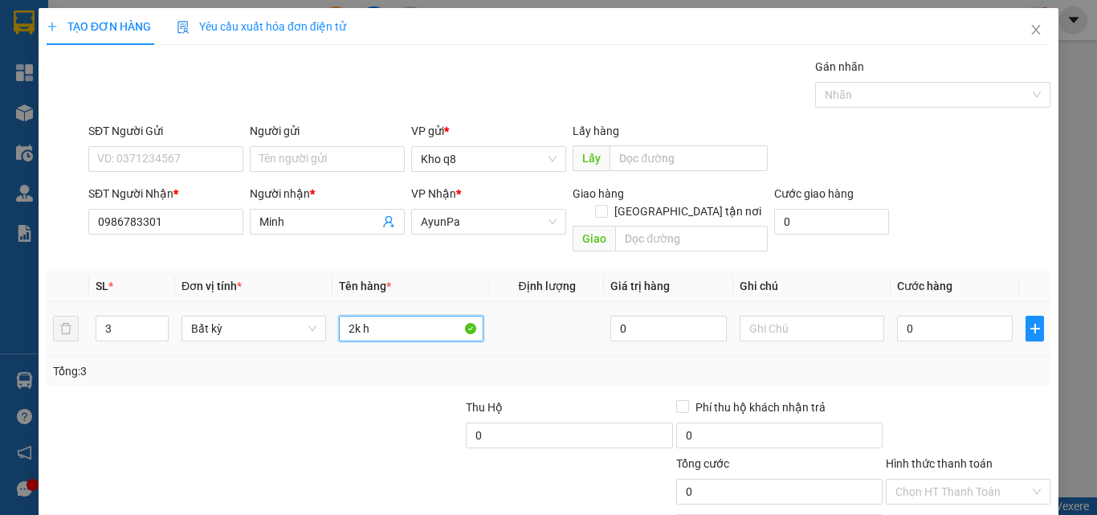
paste input "ô"
paste input "ộp"
paste input "ô"
paste input "ộn"
type input "2k hộp+1 cuộn"
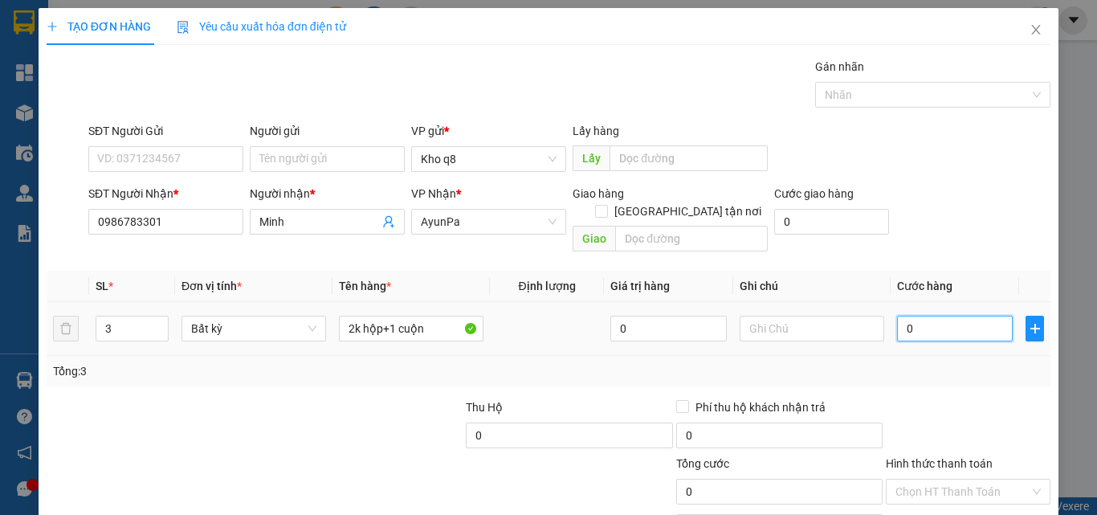
click at [919, 316] on input "0" at bounding box center [955, 329] width 116 height 26
type input "2"
type input "24"
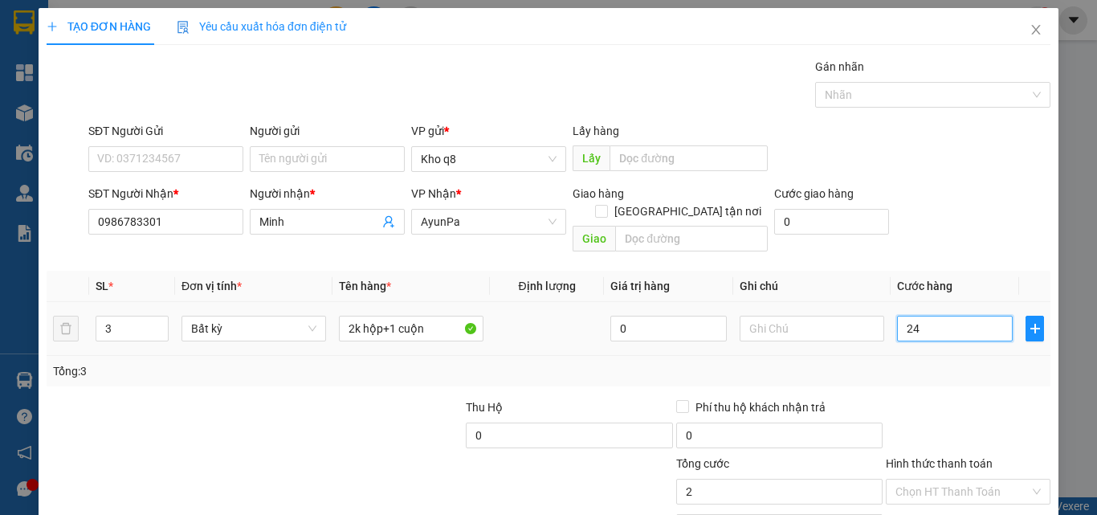
type input "24"
type input "240"
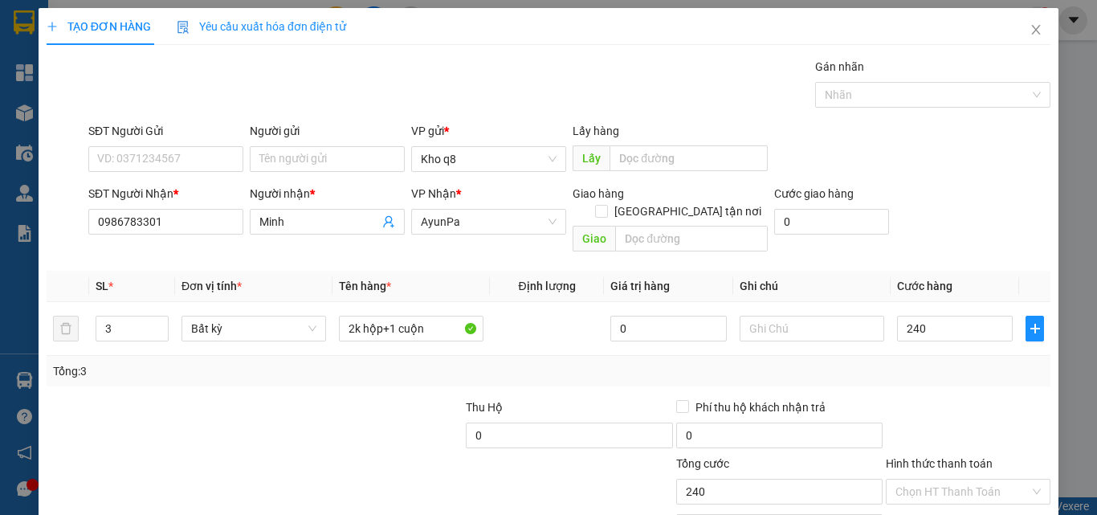
type input "240.000"
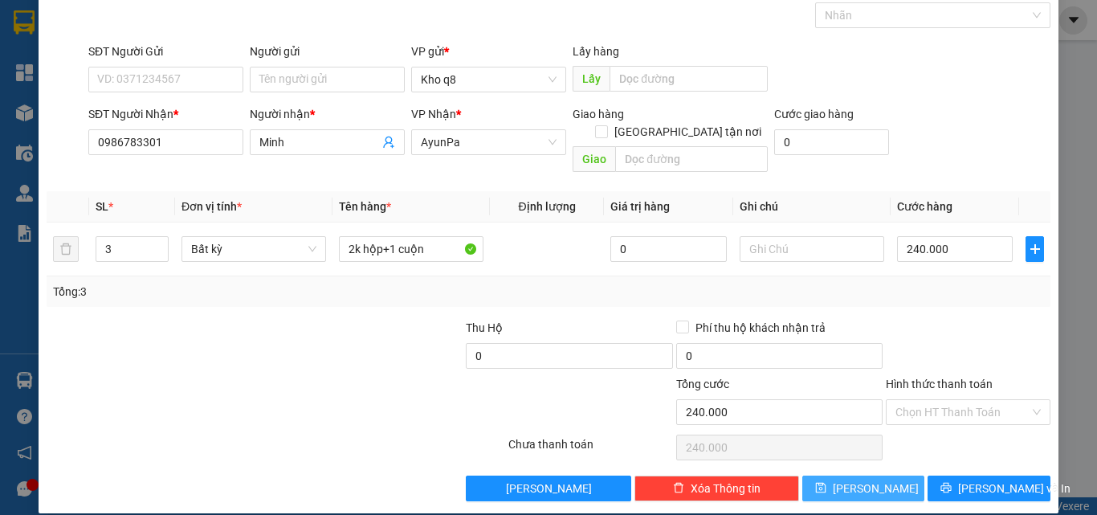
click at [878, 475] on button "[PERSON_NAME]" at bounding box center [863, 488] width 123 height 26
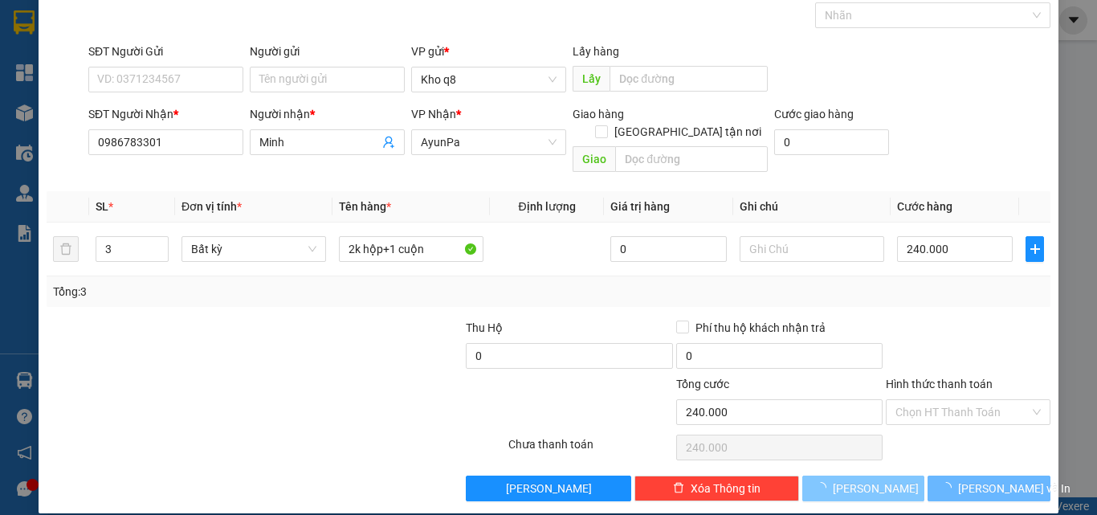
type input "1"
type input "0"
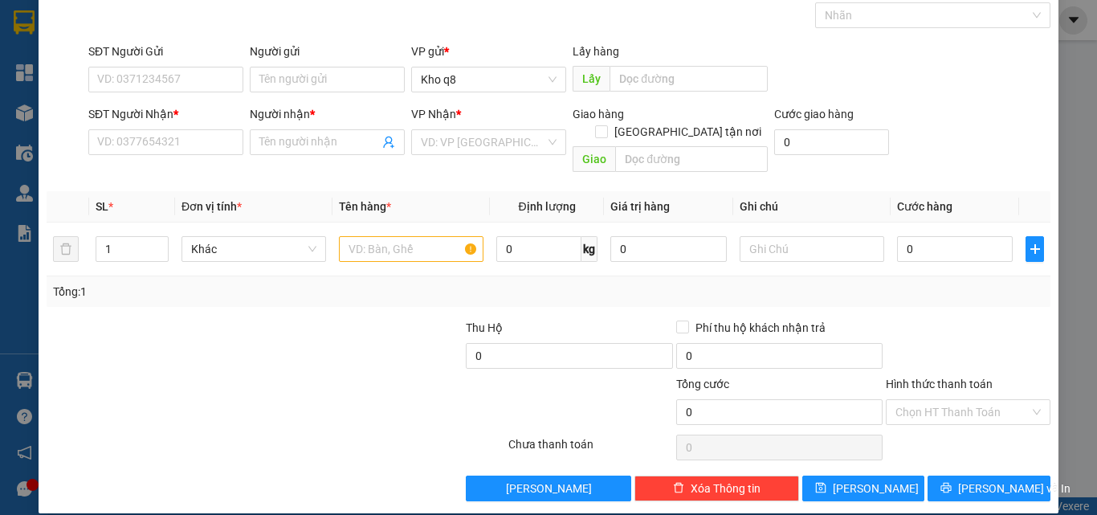
scroll to position [0, 0]
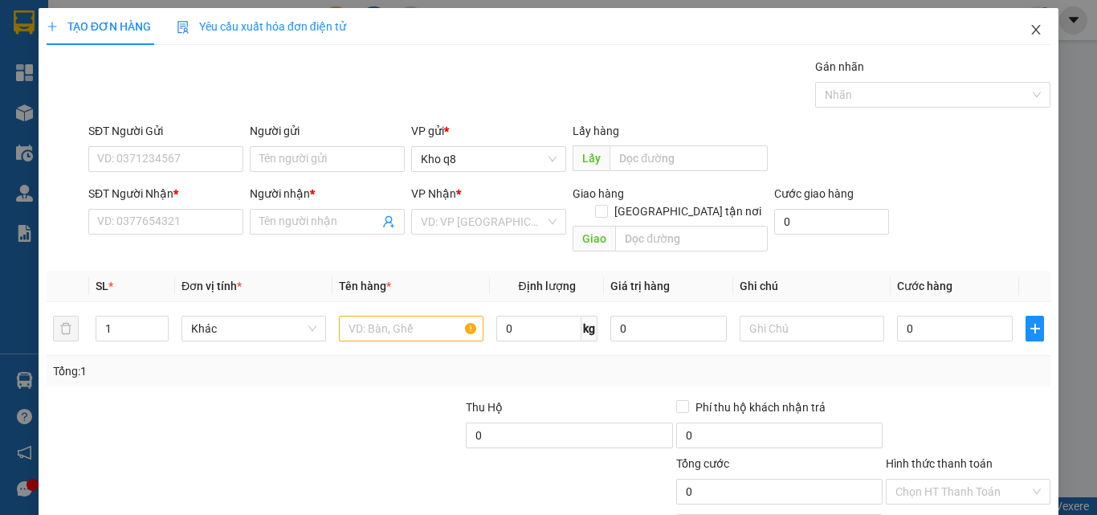
click at [1032, 29] on icon "close" at bounding box center [1036, 30] width 9 height 10
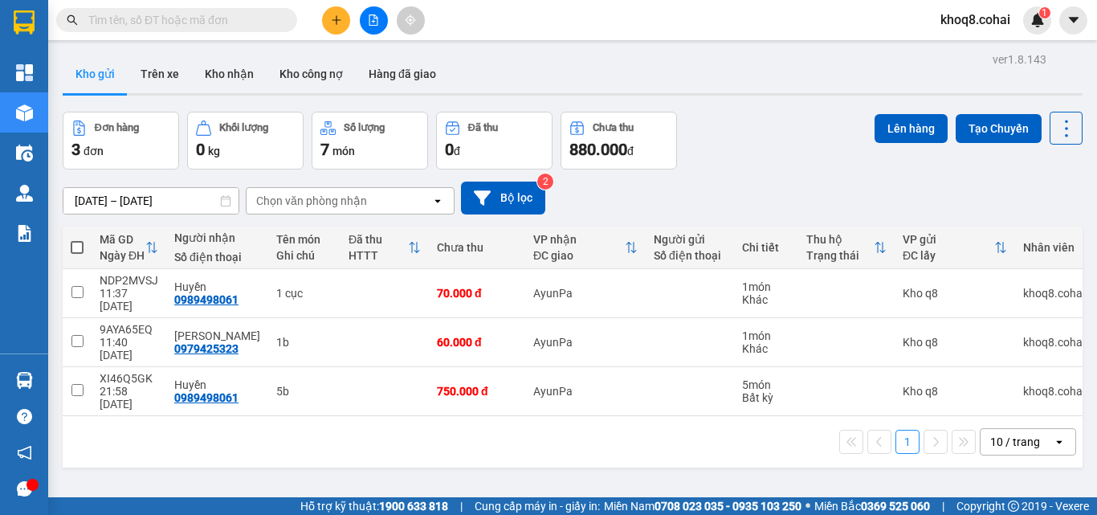
click at [155, 28] on input "text" at bounding box center [182, 20] width 189 height 18
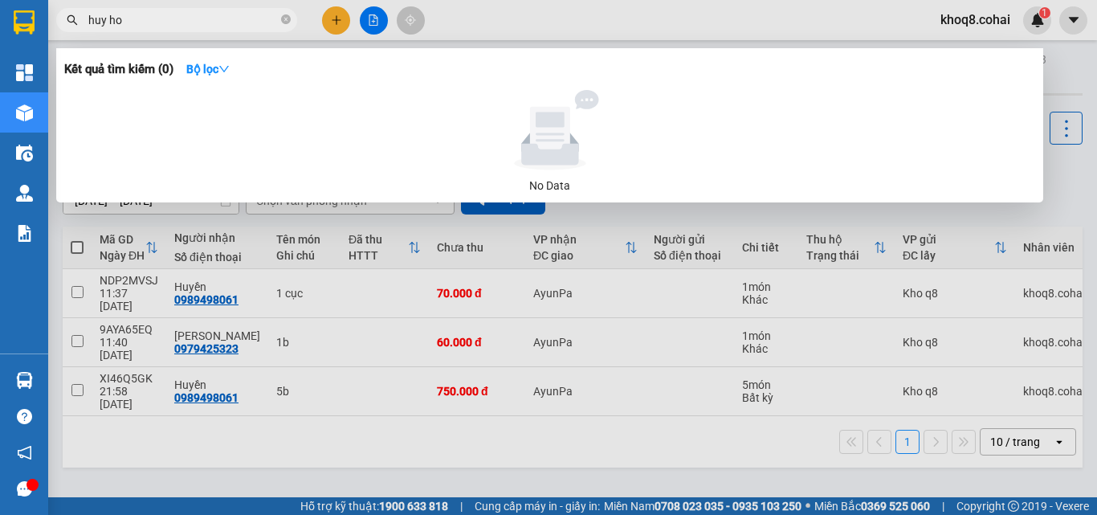
paste input "àng"
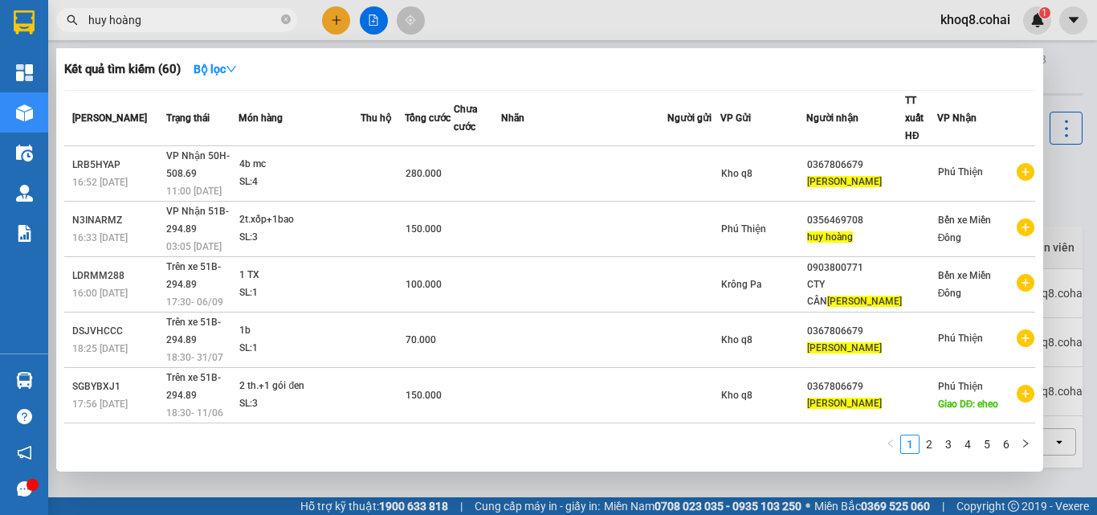
type input "huy hoàng"
click at [1026, 441] on icon "right" at bounding box center [1026, 443] width 10 height 10
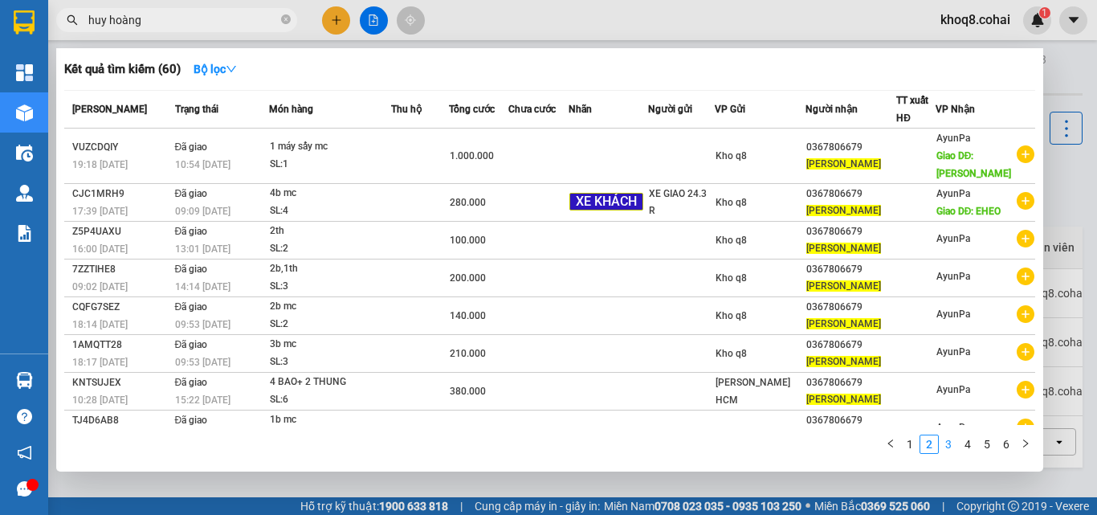
click at [947, 445] on link "3" at bounding box center [948, 444] width 18 height 18
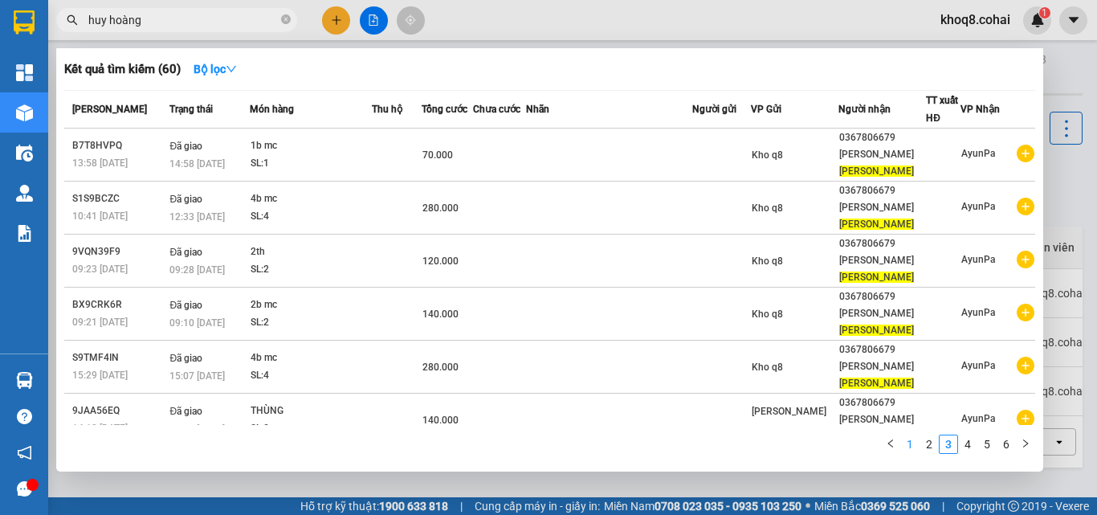
click at [910, 443] on link "1" at bounding box center [910, 444] width 18 height 18
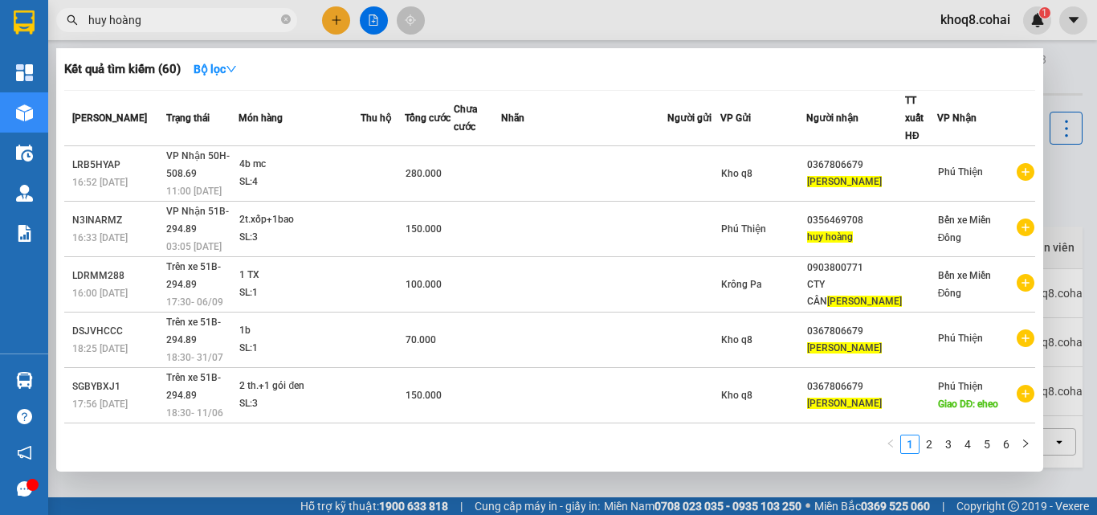
click at [1053, 185] on div at bounding box center [548, 257] width 1097 height 515
